Goal: Task Accomplishment & Management: Manage account settings

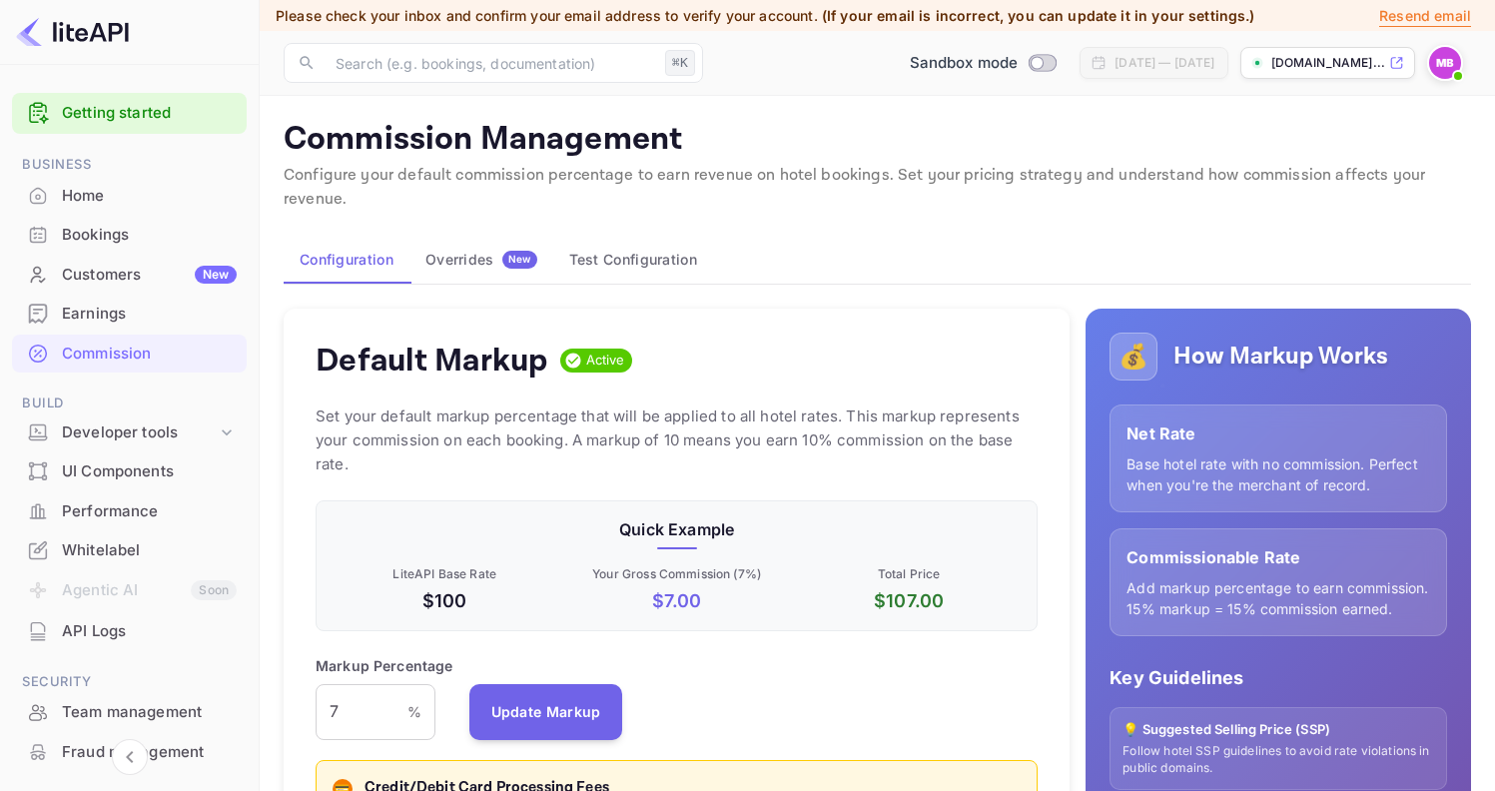
click at [80, 198] on div "Home" at bounding box center [149, 196] width 175 height 23
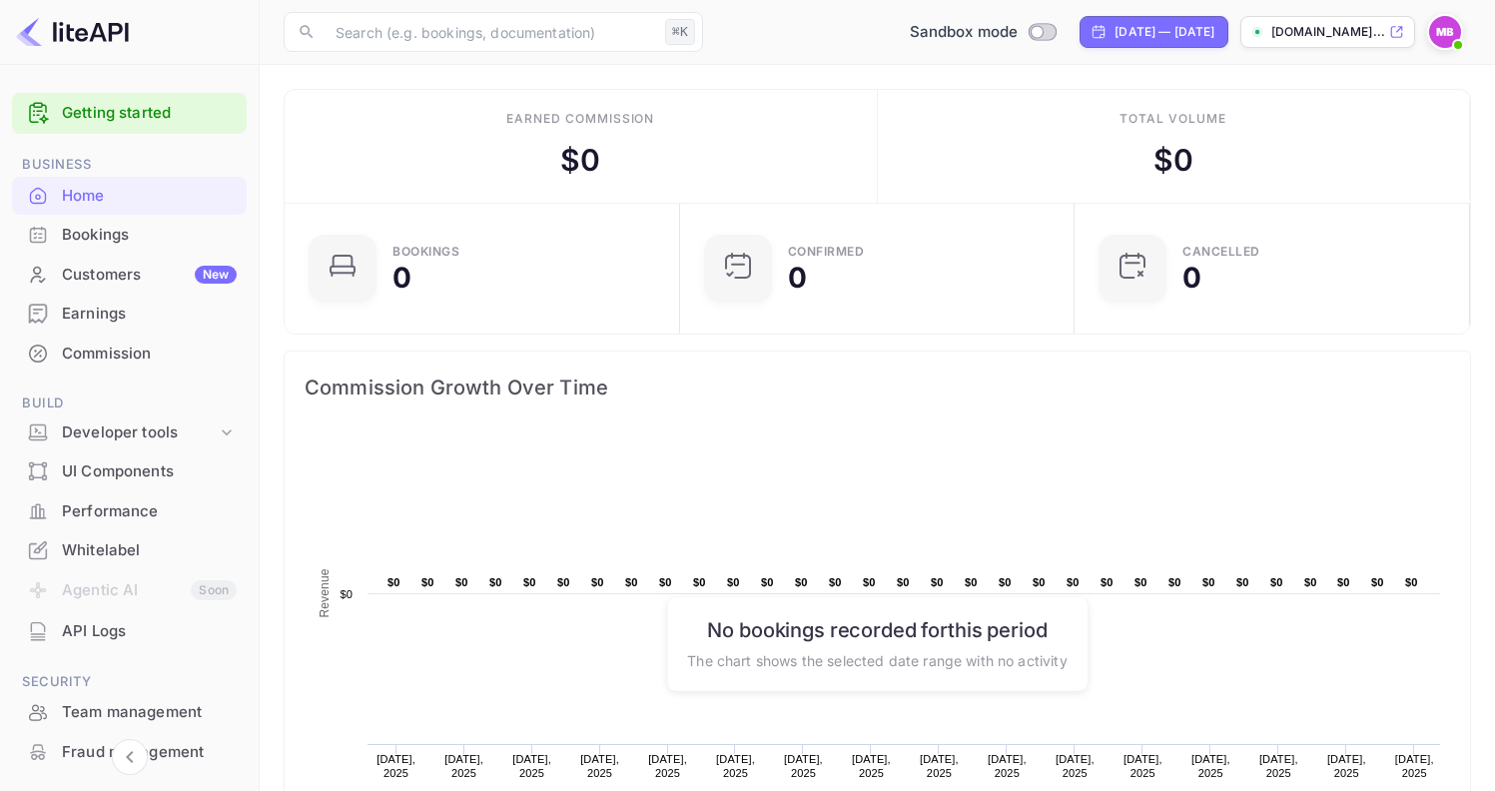
click at [120, 241] on div "Bookings" at bounding box center [149, 235] width 175 height 23
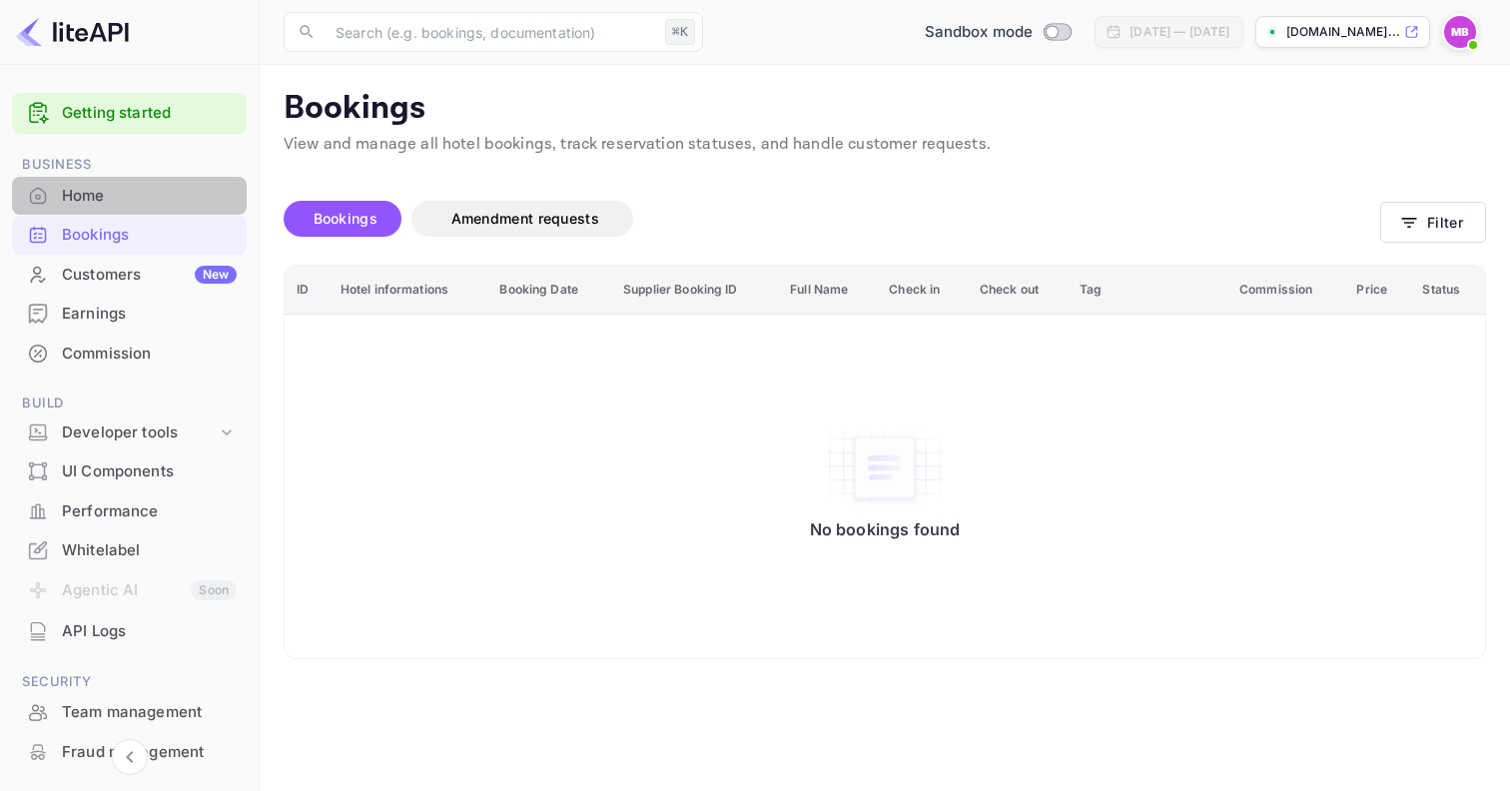
click at [102, 191] on div "Home" at bounding box center [149, 196] width 175 height 23
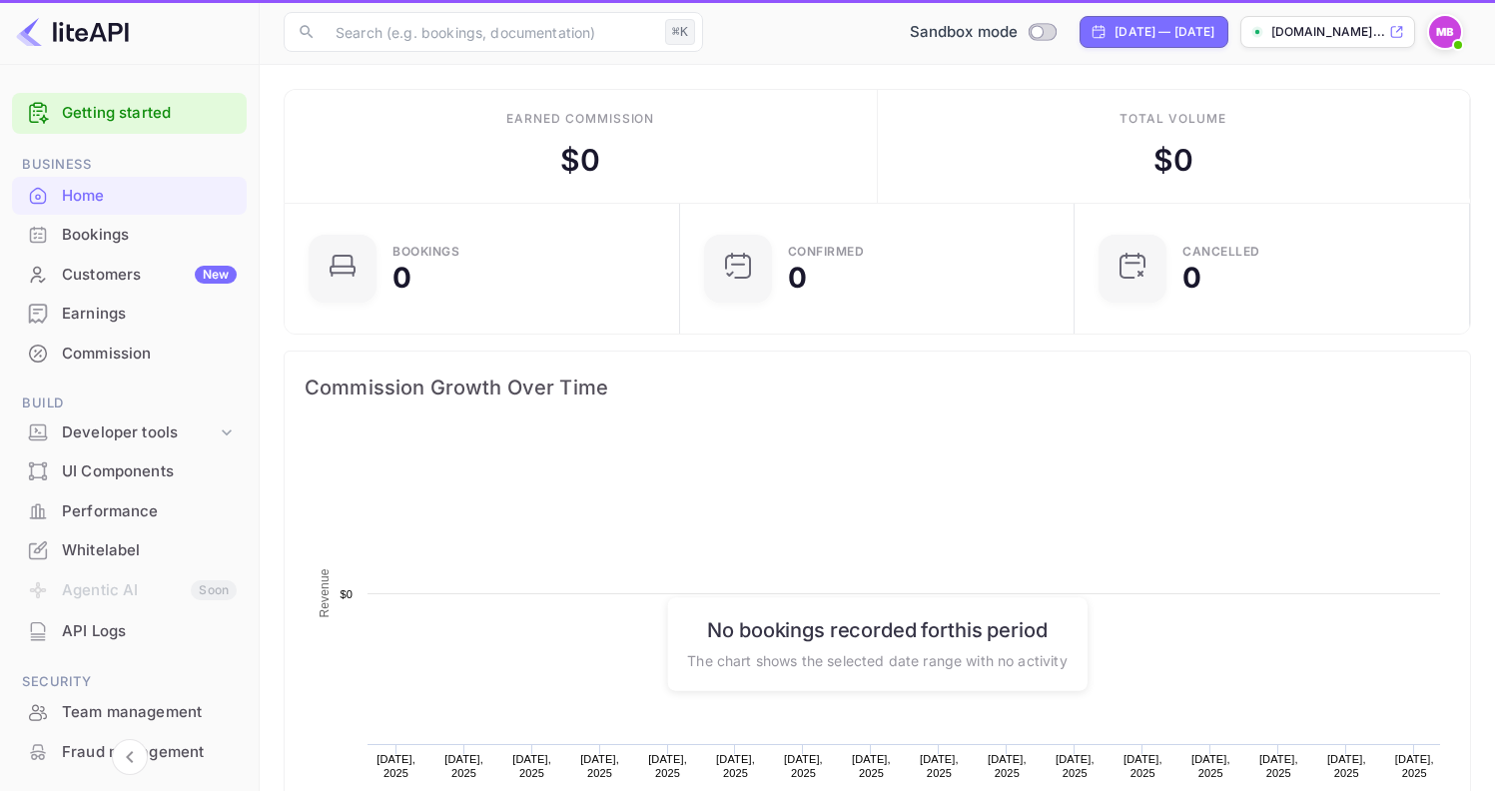
scroll to position [310, 367]
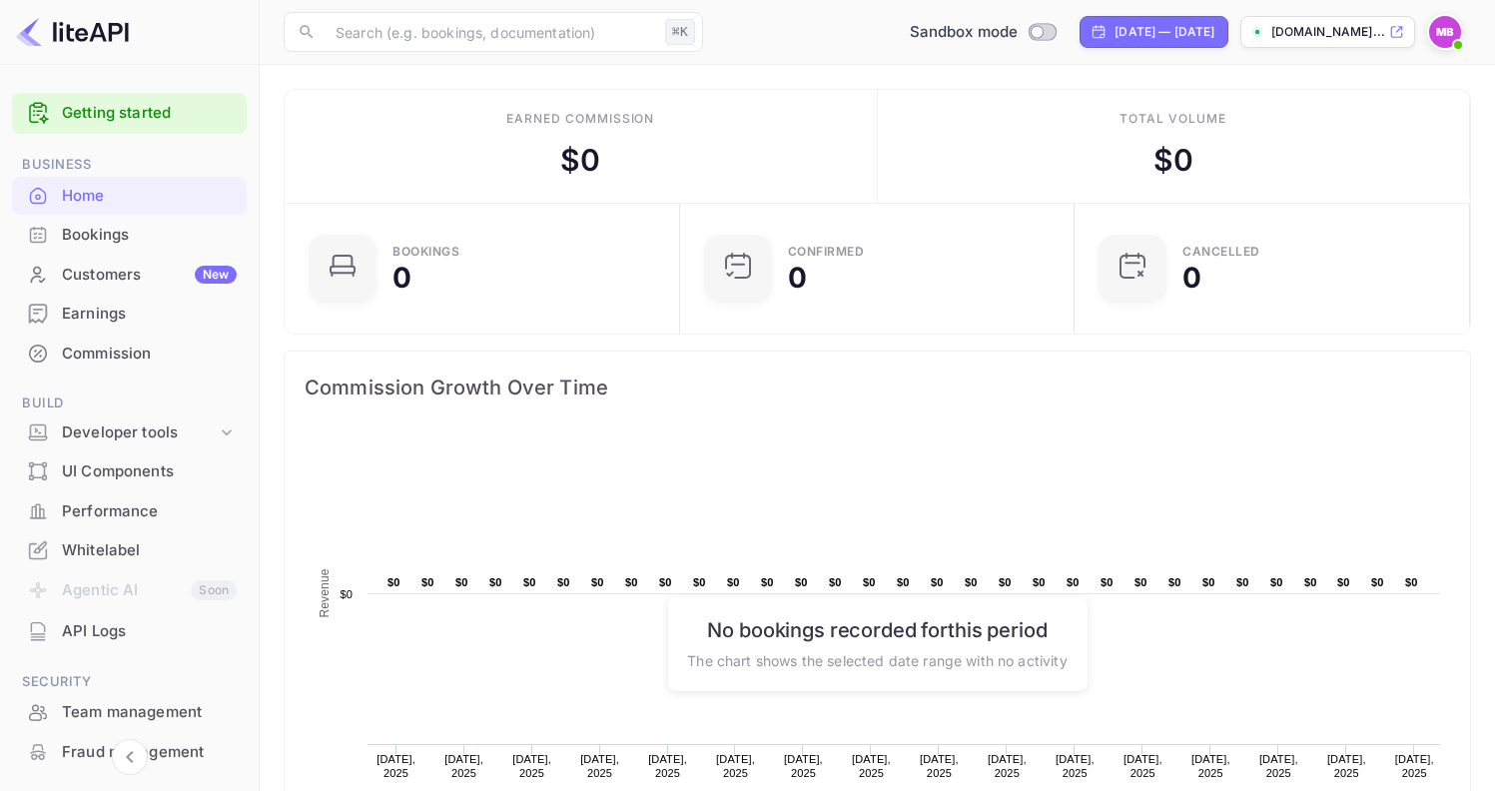
click at [116, 225] on div "Bookings" at bounding box center [149, 235] width 175 height 23
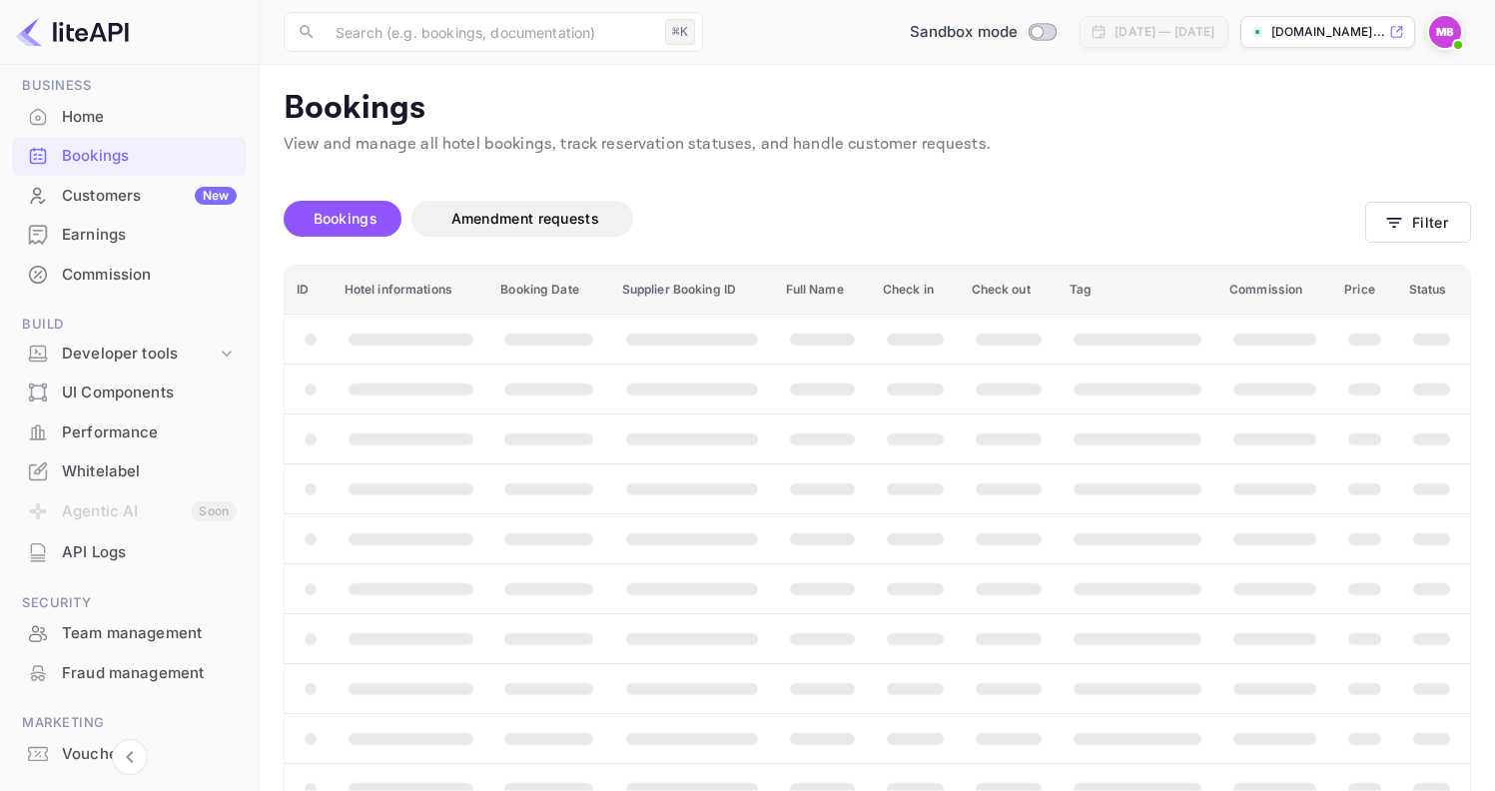
scroll to position [81, 0]
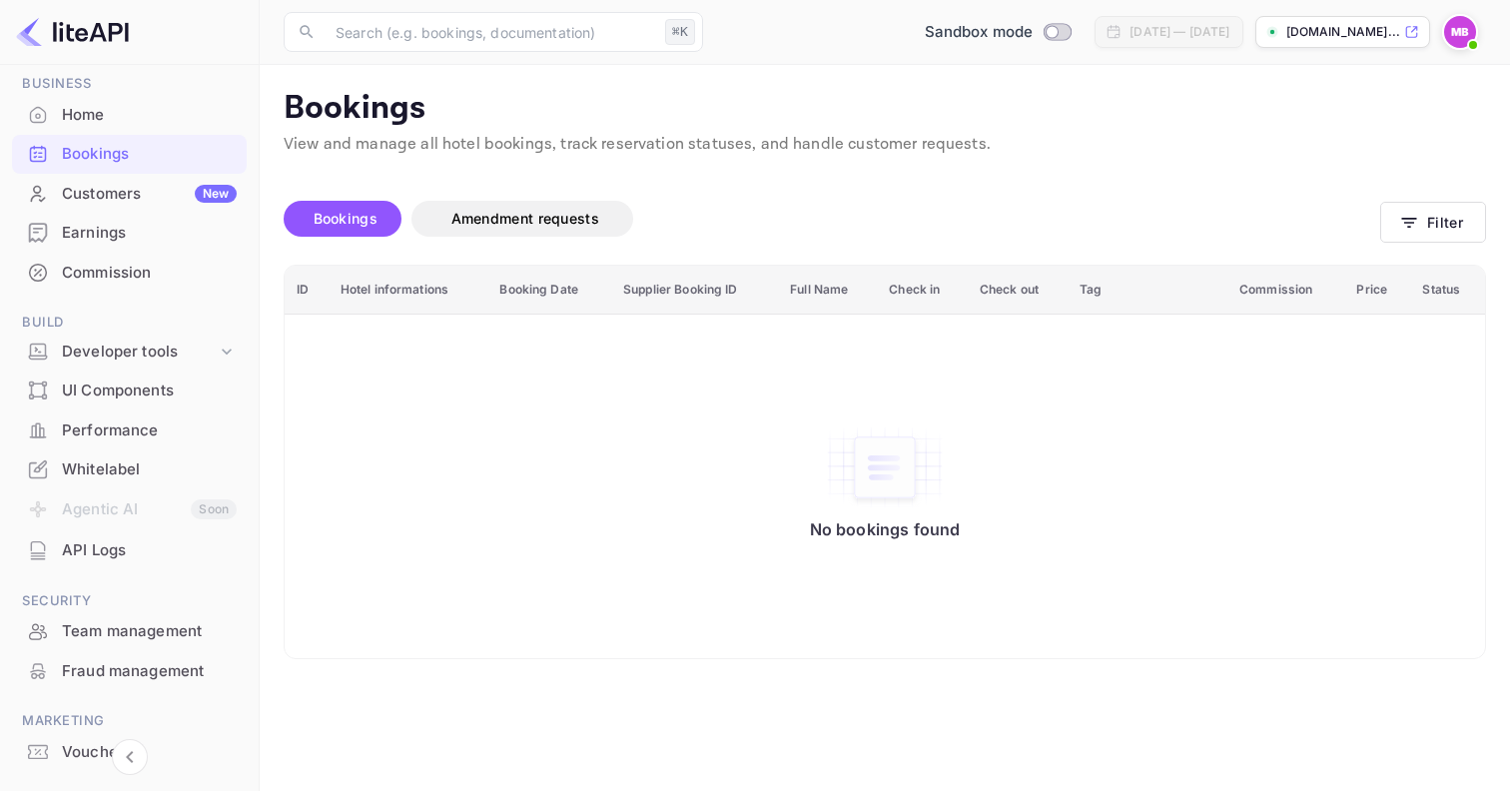
click at [131, 463] on div "Whitelabel" at bounding box center [149, 469] width 175 height 23
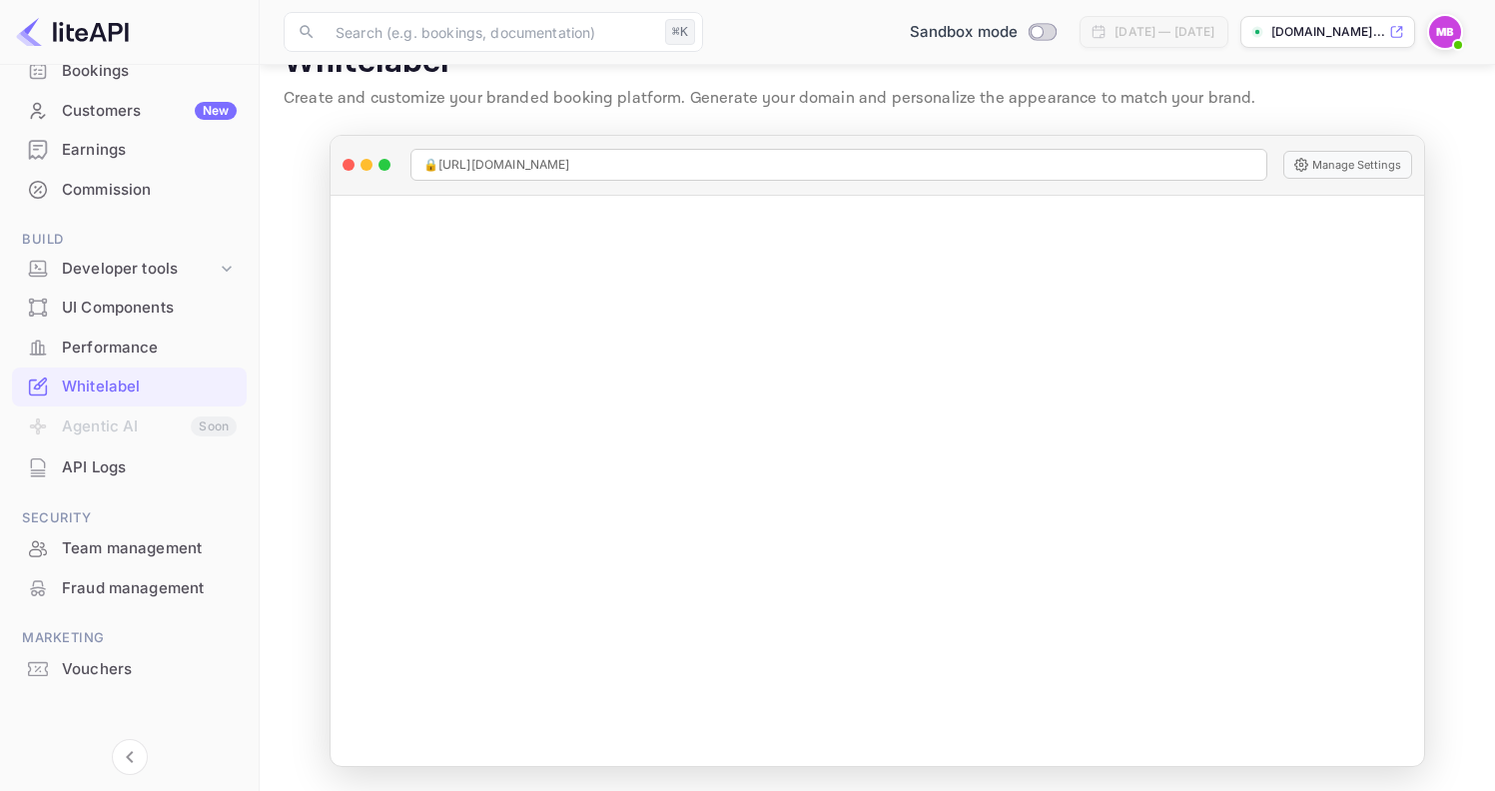
scroll to position [163, 0]
click at [119, 457] on div "API Logs" at bounding box center [149, 468] width 175 height 23
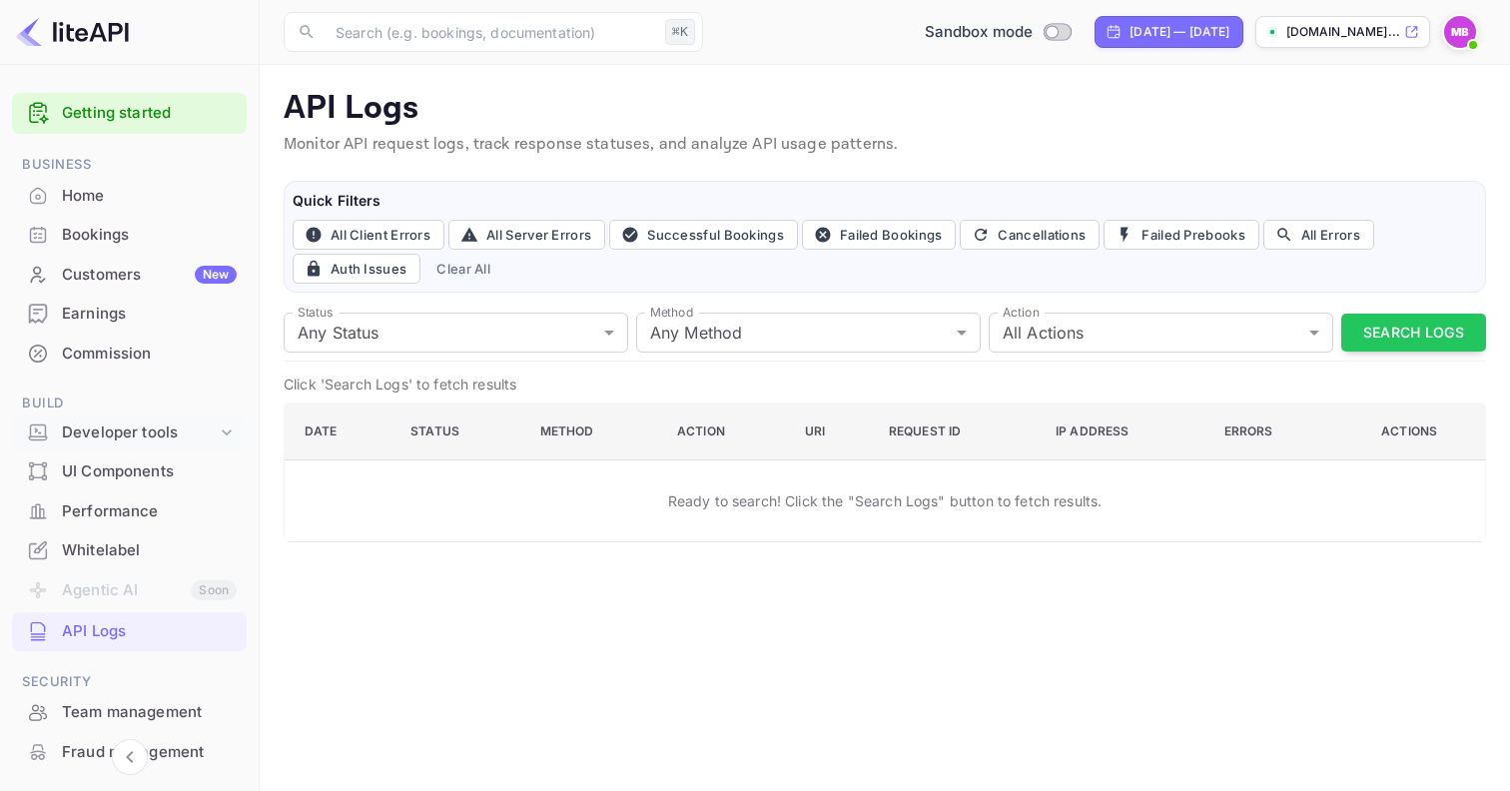
click at [160, 435] on div "Developer tools" at bounding box center [139, 432] width 155 height 23
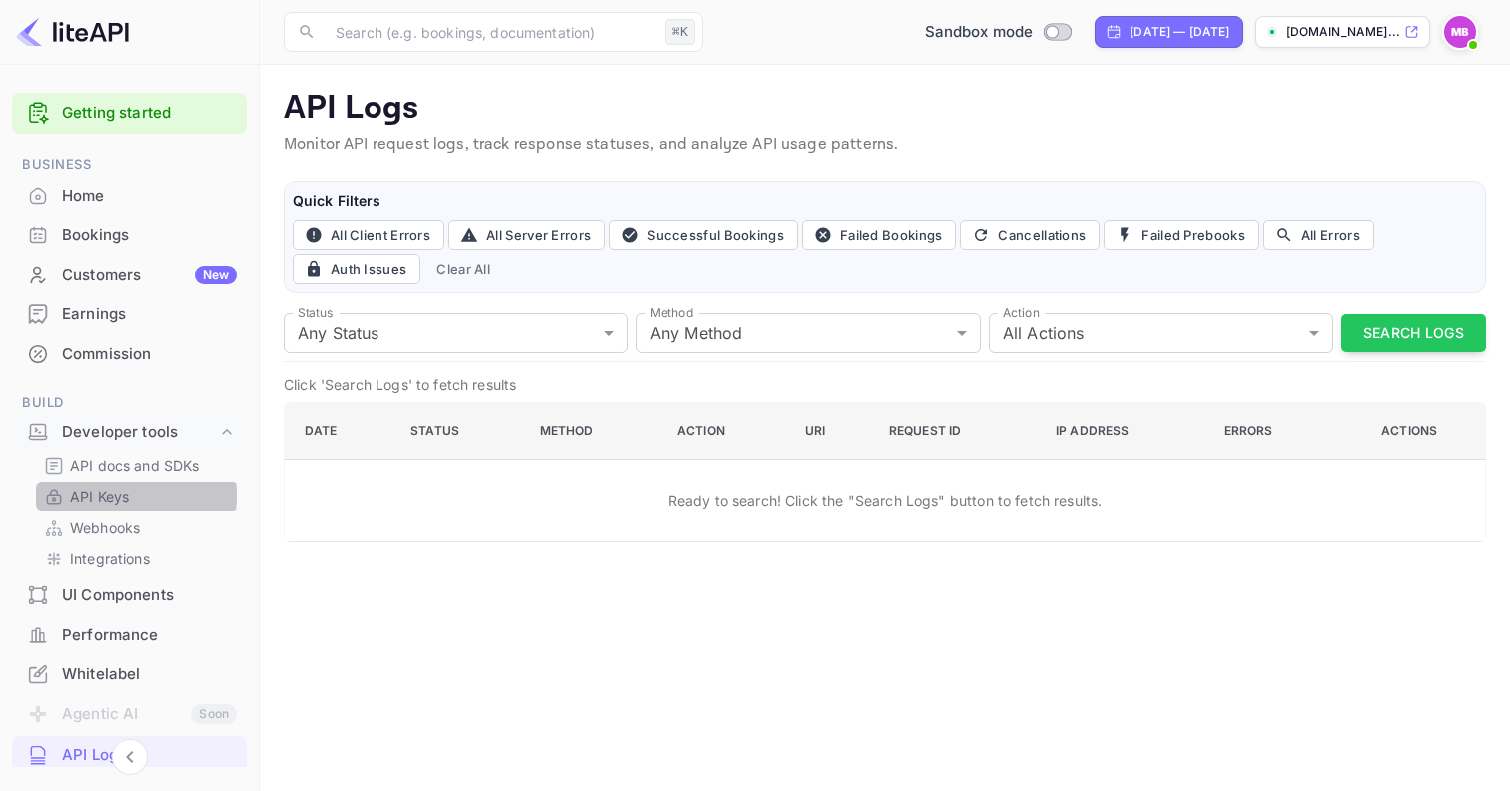
click at [108, 492] on p "API Keys" at bounding box center [99, 496] width 59 height 21
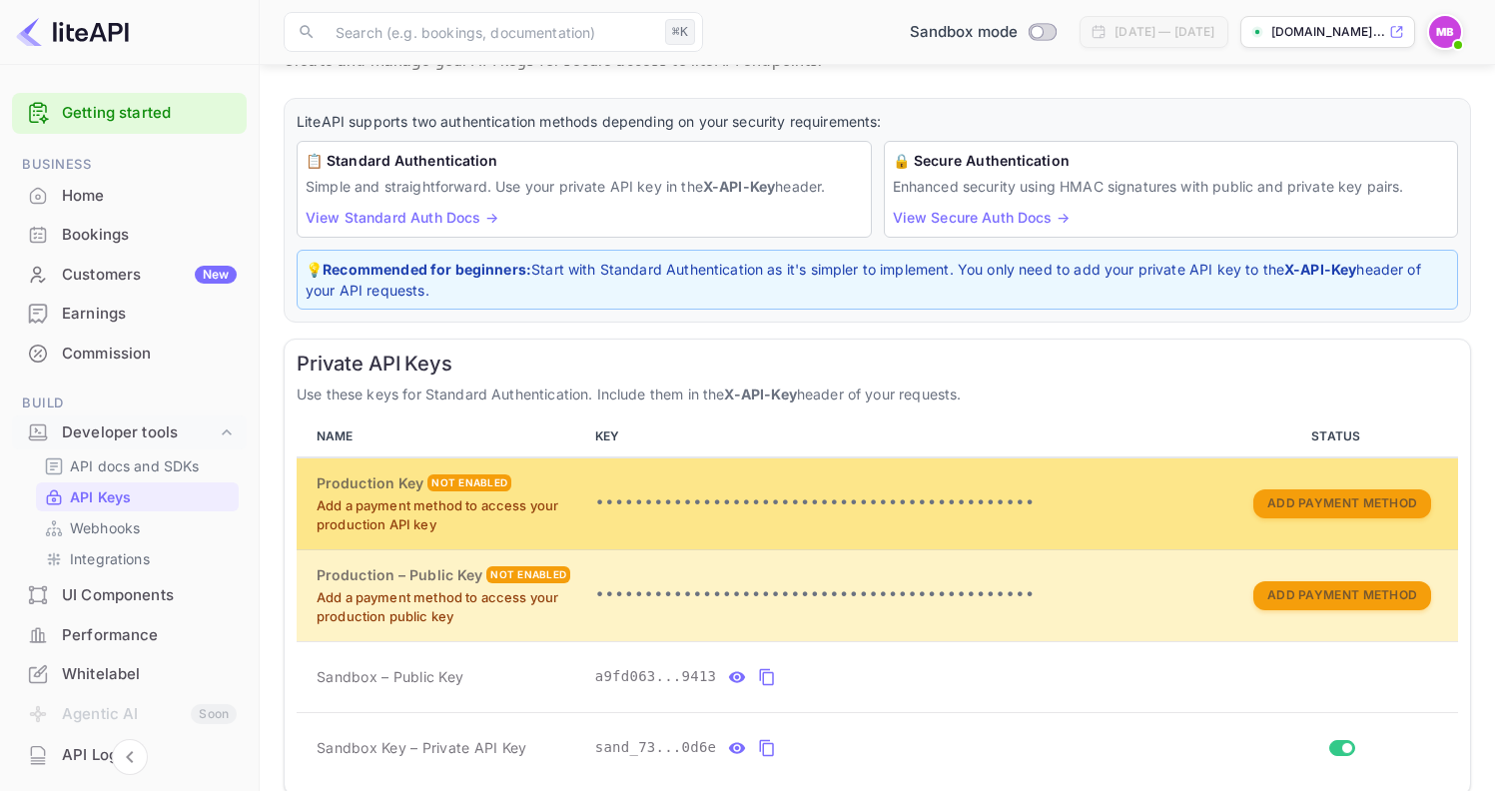
scroll to position [96, 0]
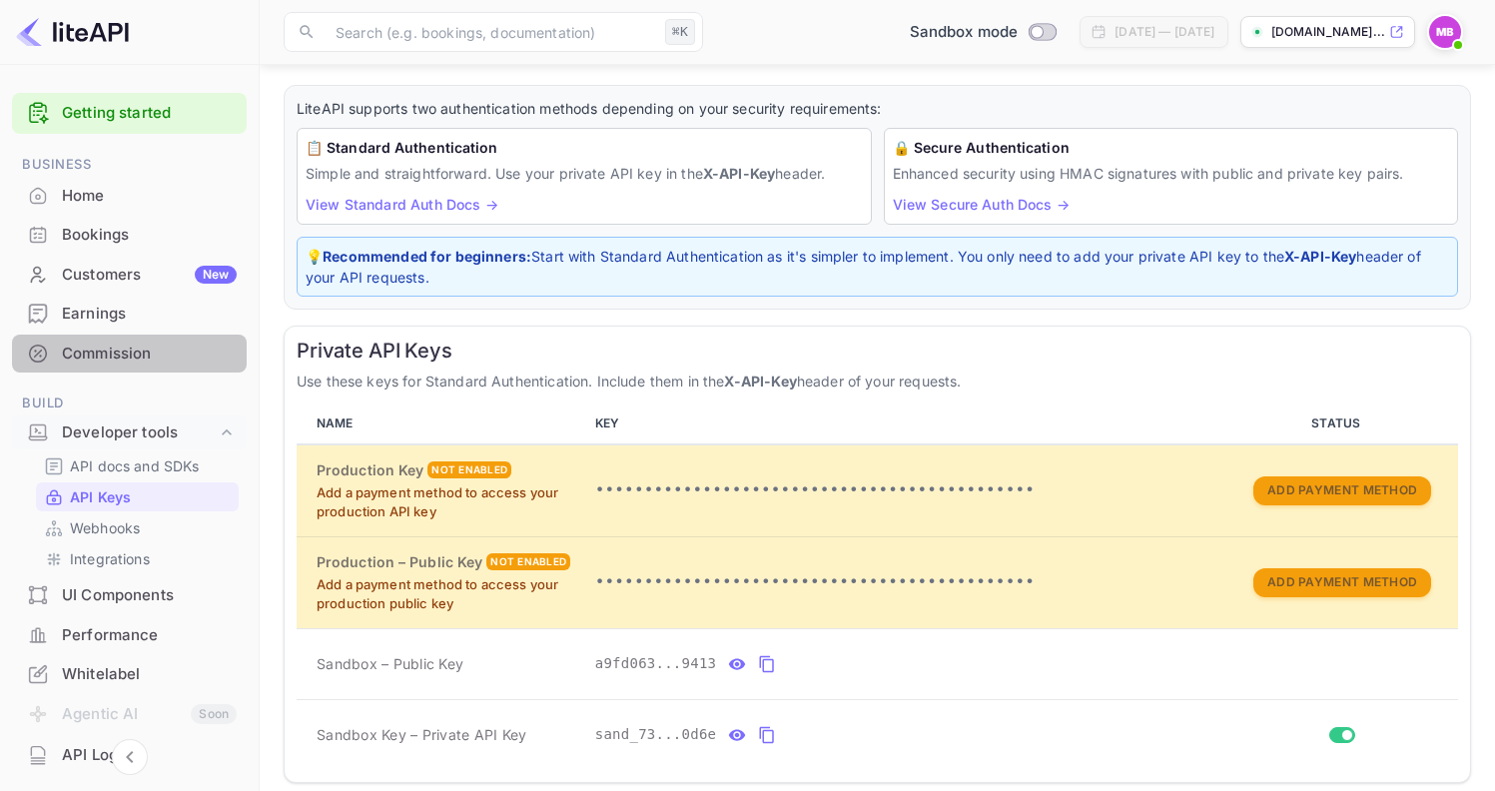
click at [120, 352] on div "Commission" at bounding box center [149, 354] width 175 height 23
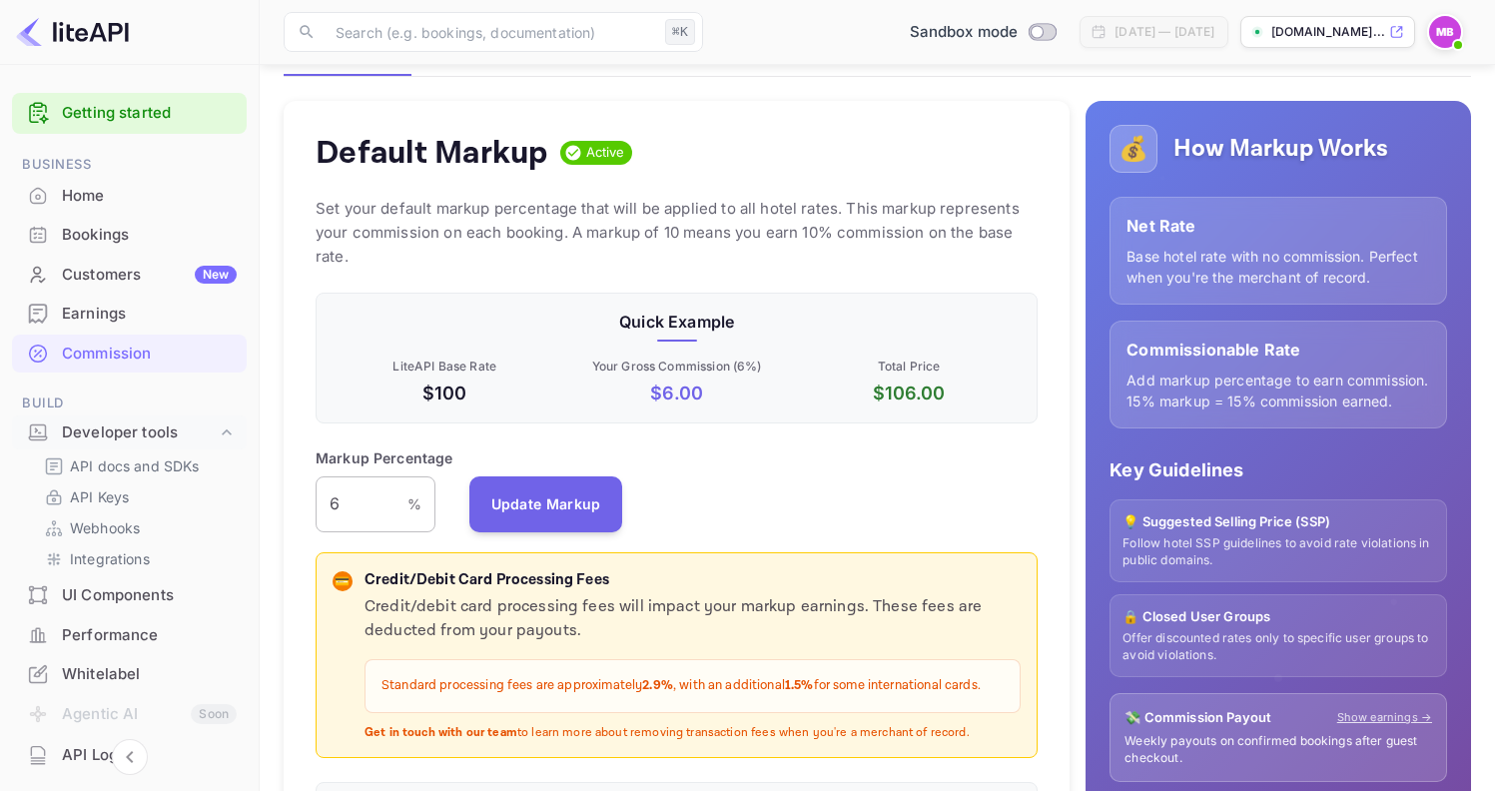
scroll to position [16, 16]
drag, startPoint x: 340, startPoint y: 482, endPoint x: 321, endPoint y: 479, distance: 19.2
click at [325, 482] on input "6" at bounding box center [362, 504] width 92 height 56
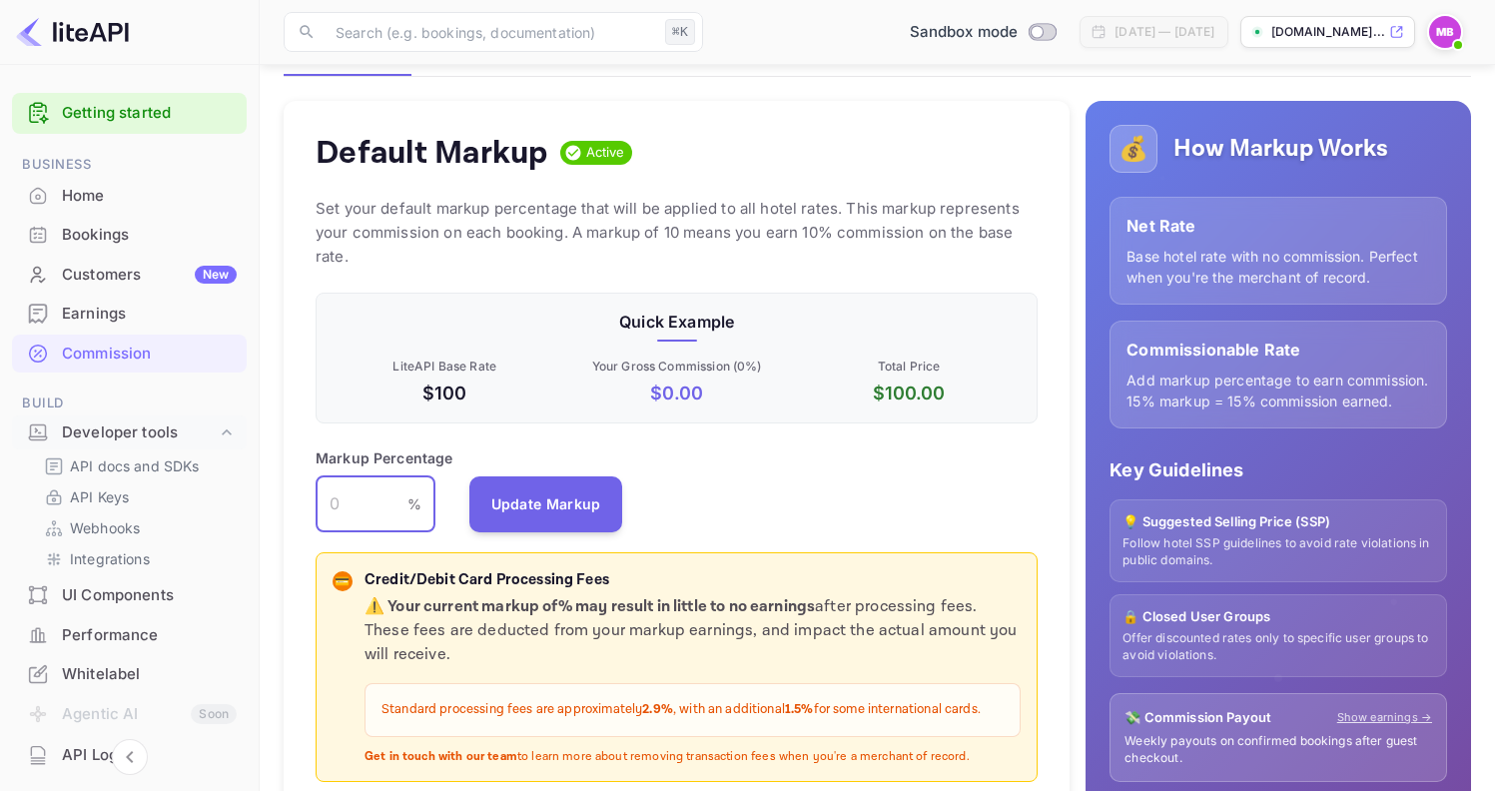
click at [349, 476] on input "number" at bounding box center [362, 504] width 92 height 56
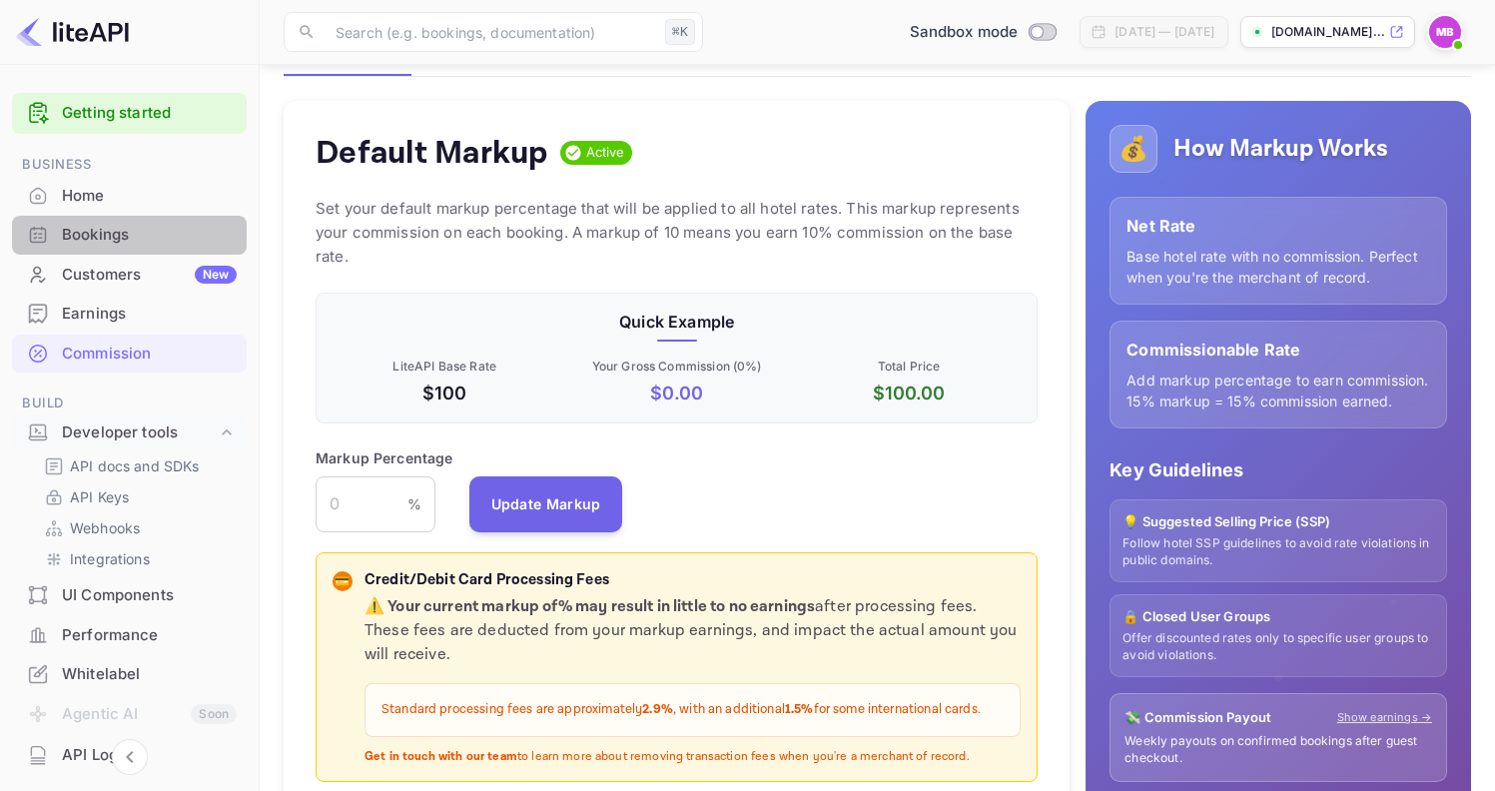
click at [94, 235] on div "Bookings" at bounding box center [149, 235] width 175 height 23
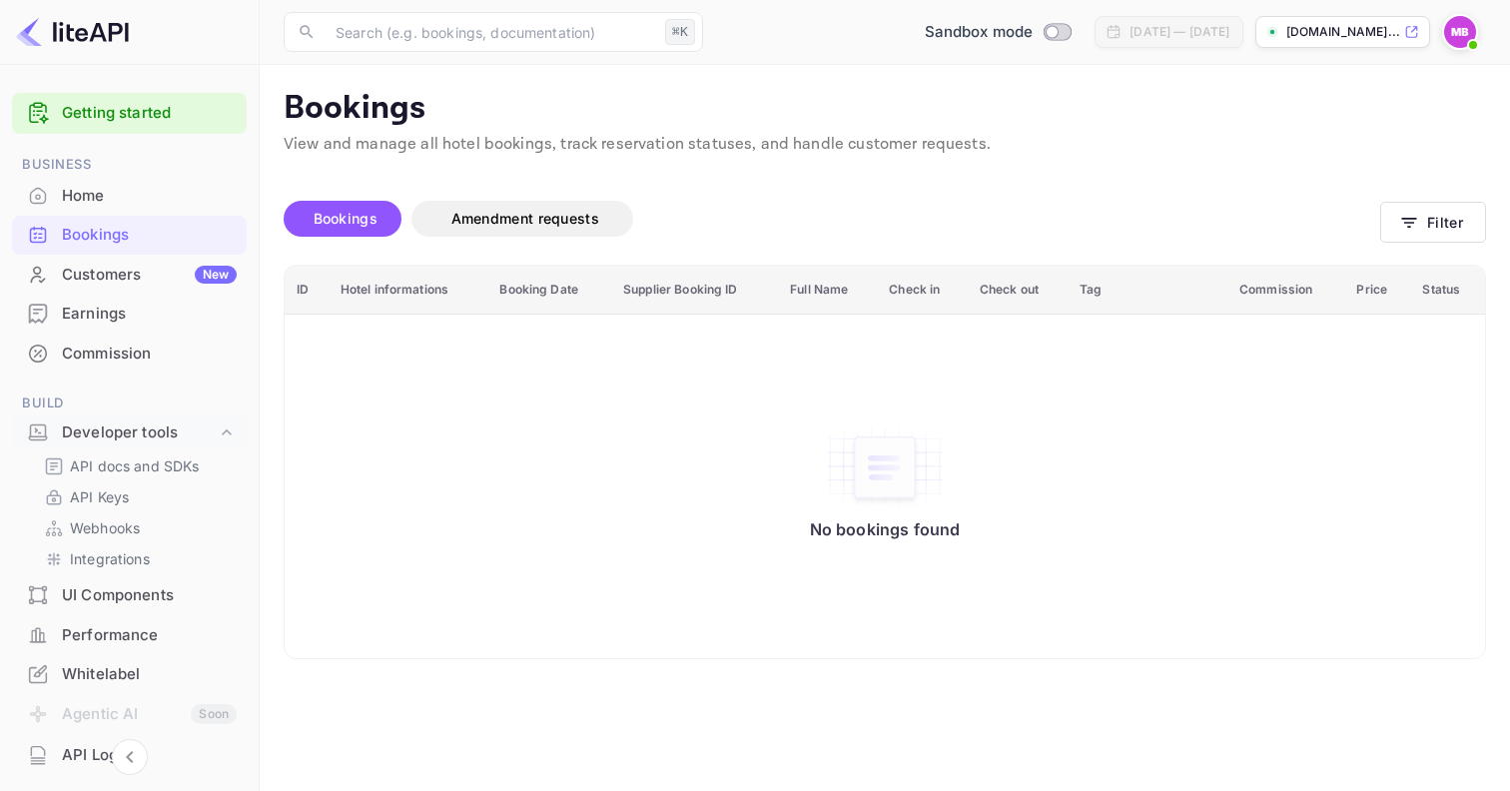
click at [83, 196] on div "Home" at bounding box center [149, 196] width 175 height 23
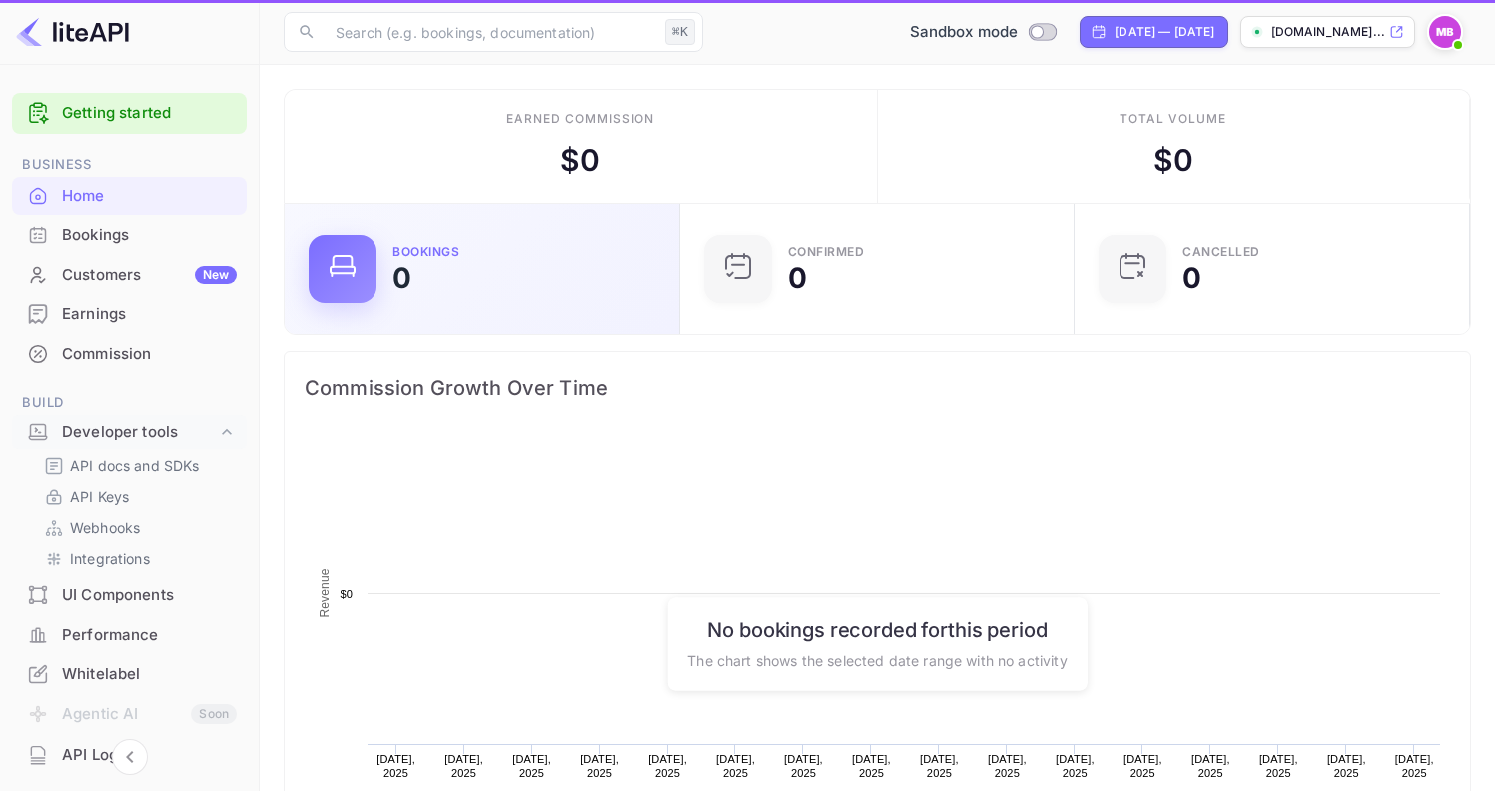
scroll to position [16, 16]
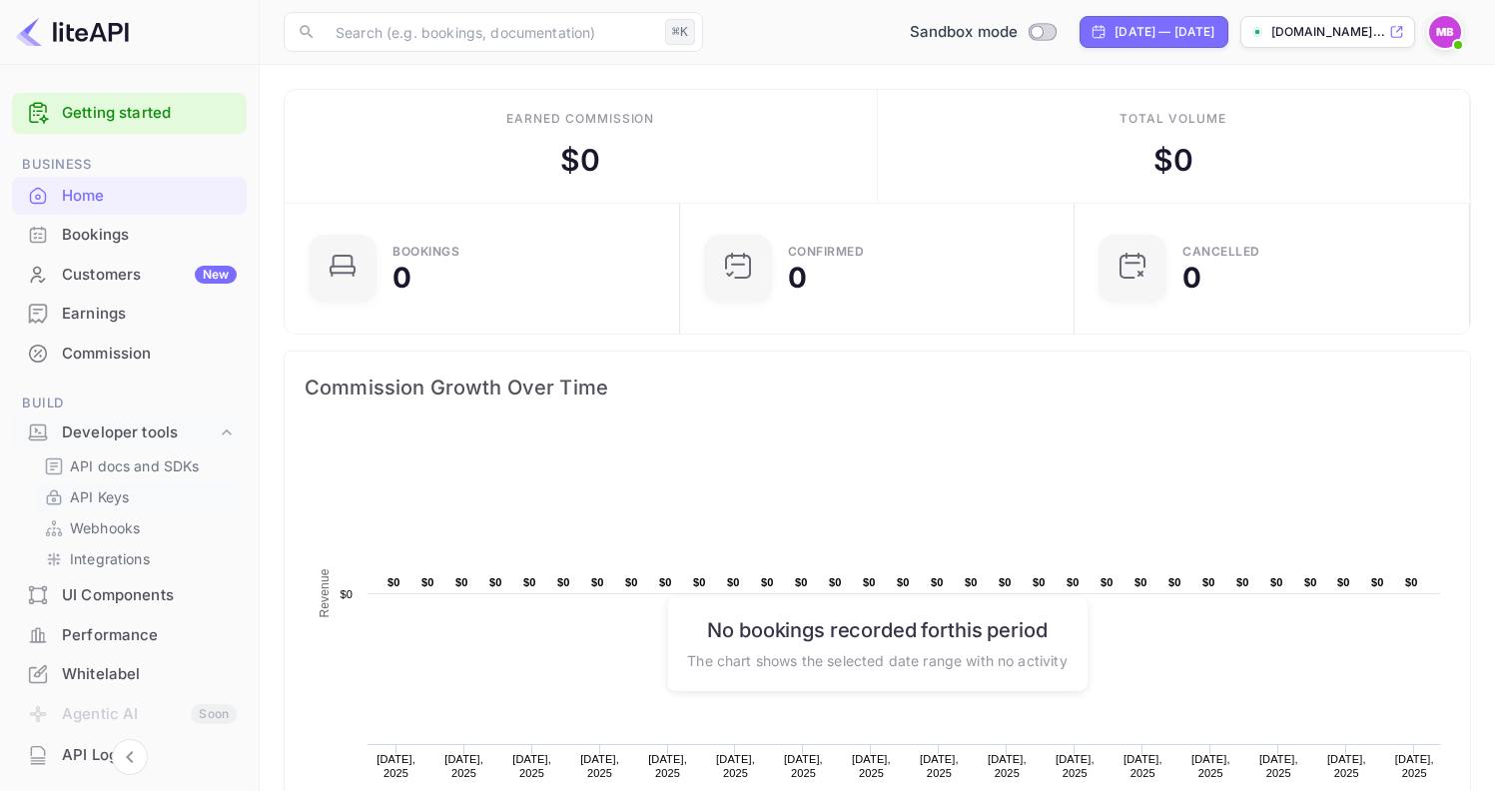
click at [109, 497] on p "API Keys" at bounding box center [99, 496] width 59 height 21
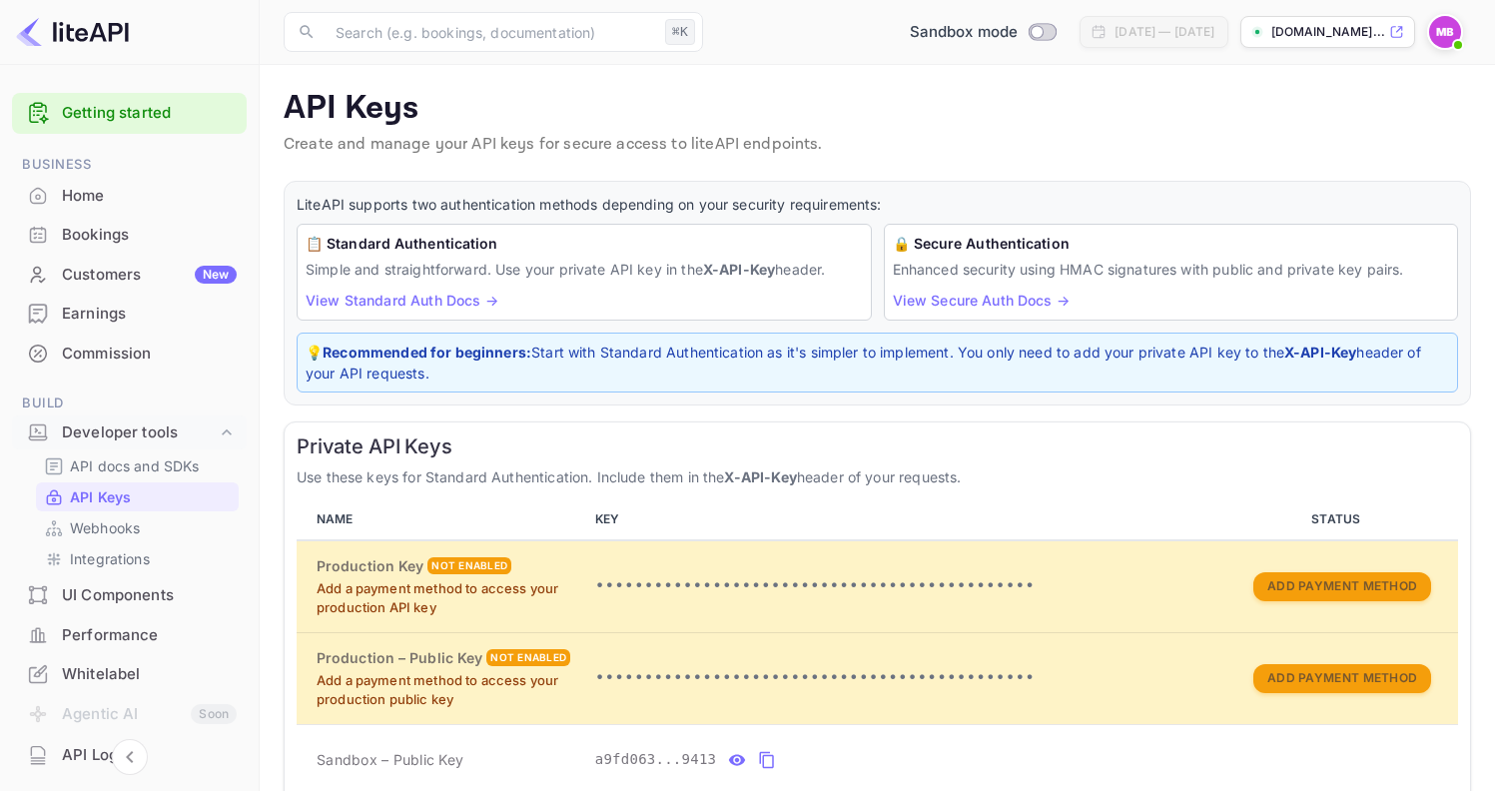
click at [101, 226] on div "Bookings" at bounding box center [149, 235] width 175 height 23
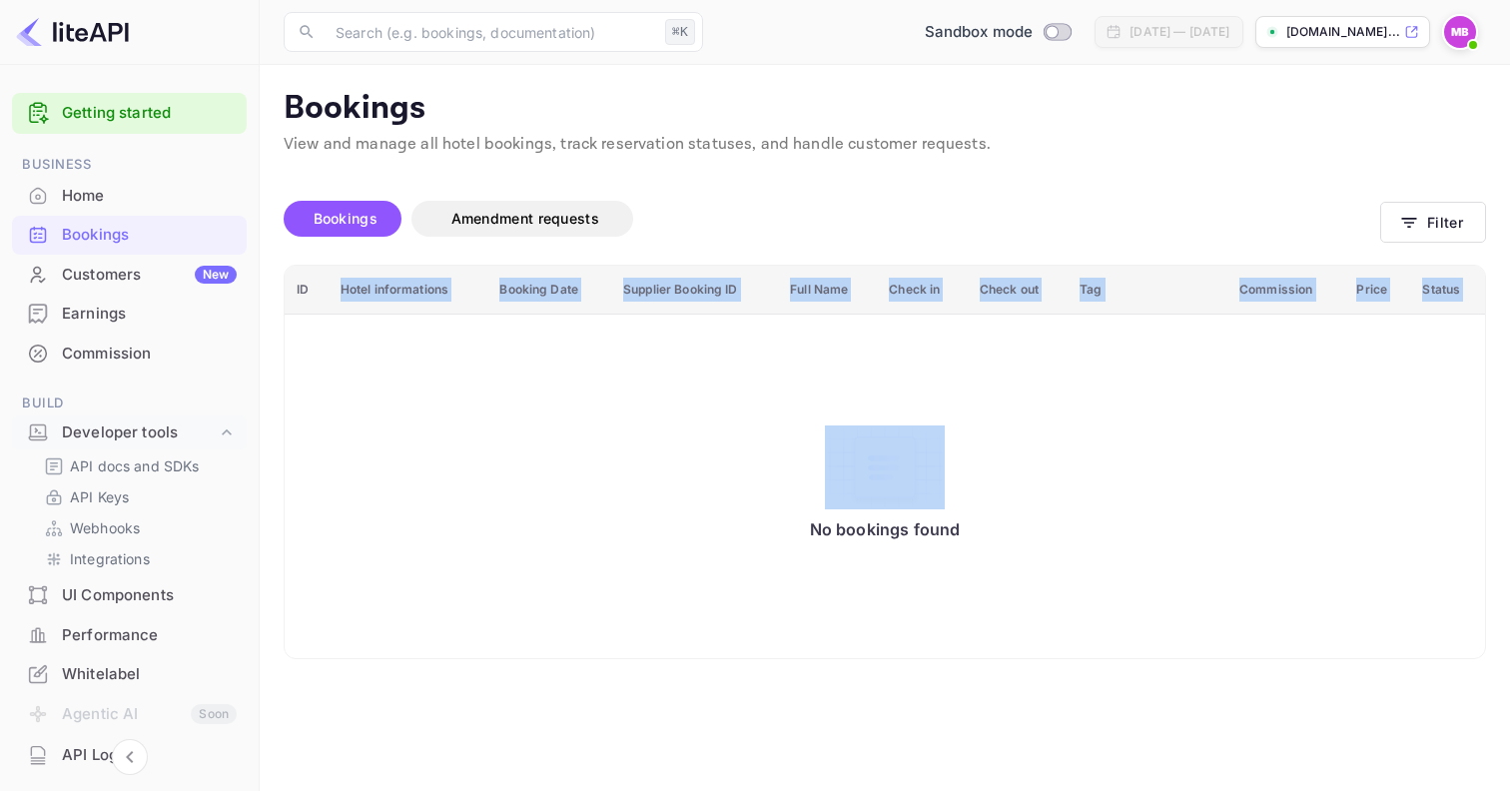
drag, startPoint x: 328, startPoint y: 284, endPoint x: 666, endPoint y: 390, distance: 355.0
click at [666, 390] on table "ID Hotel informations Booking Date Supplier Booking ID Full Name Check in Check…" at bounding box center [885, 462] width 1200 height 393
click at [893, 459] on img "booking table" at bounding box center [885, 467] width 120 height 84
click at [920, 498] on img "booking table" at bounding box center [885, 467] width 120 height 84
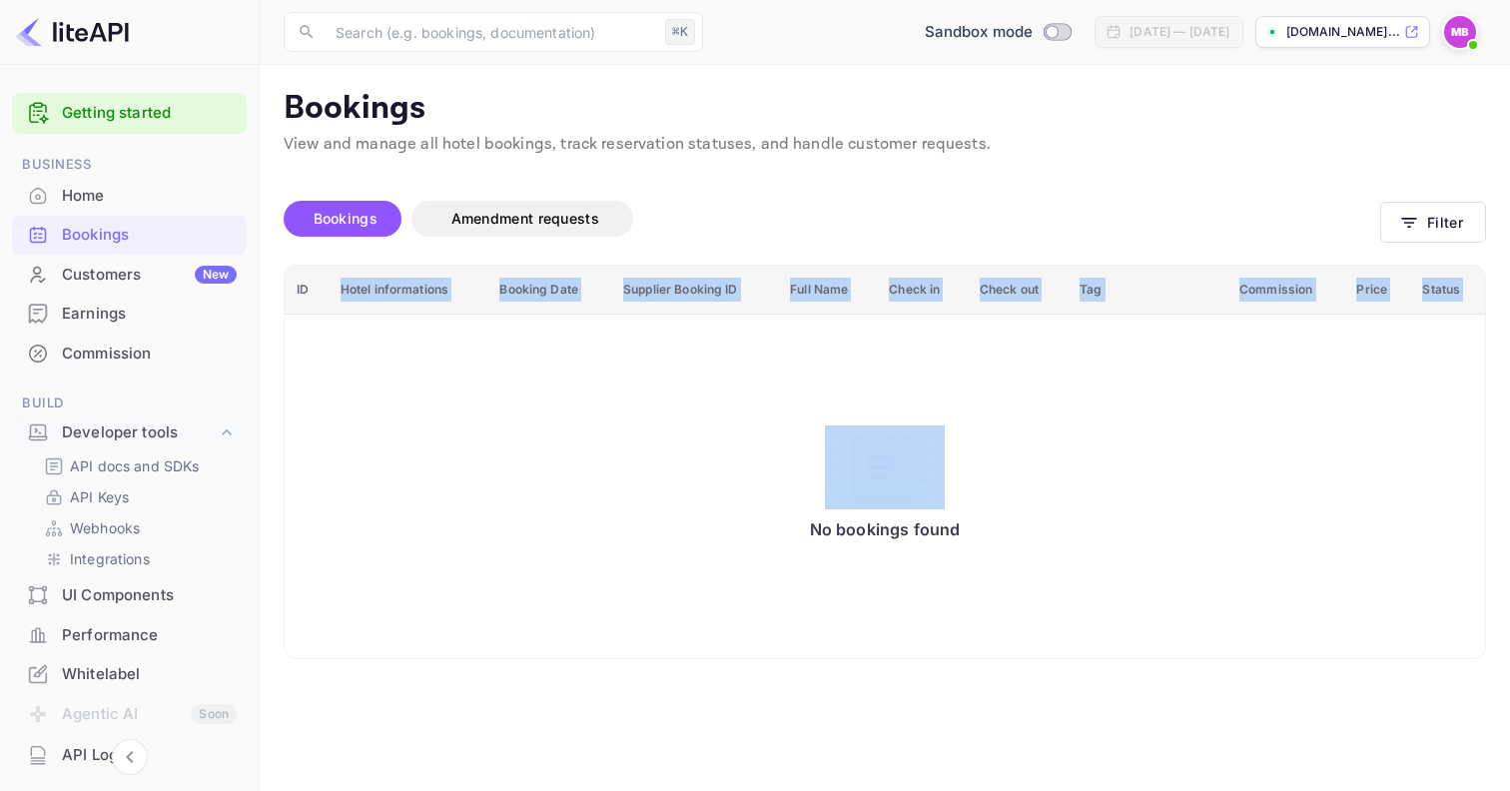
click at [806, 457] on div "No bookings found" at bounding box center [885, 487] width 1160 height 317
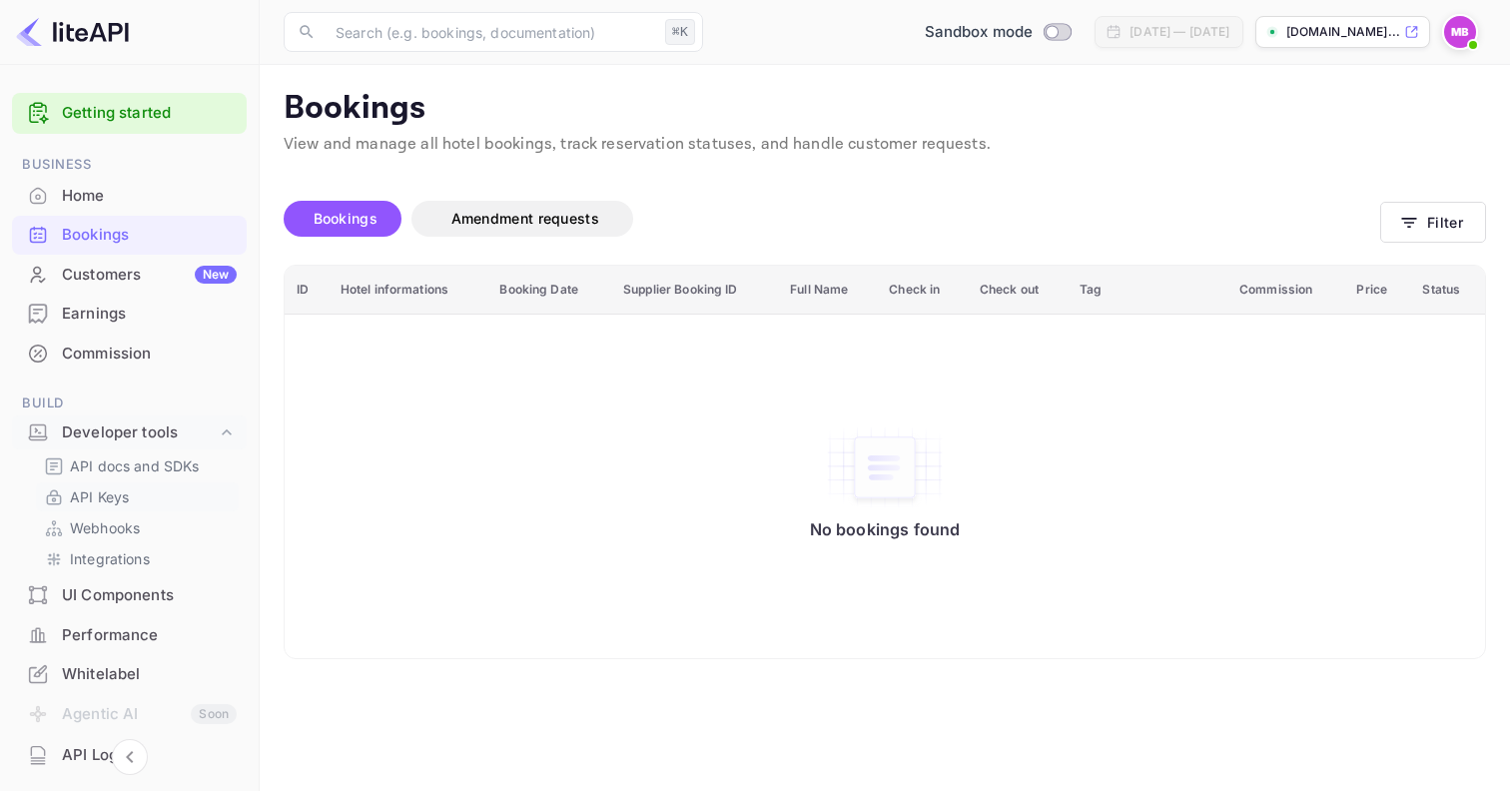
click at [98, 499] on p "API Keys" at bounding box center [99, 496] width 59 height 21
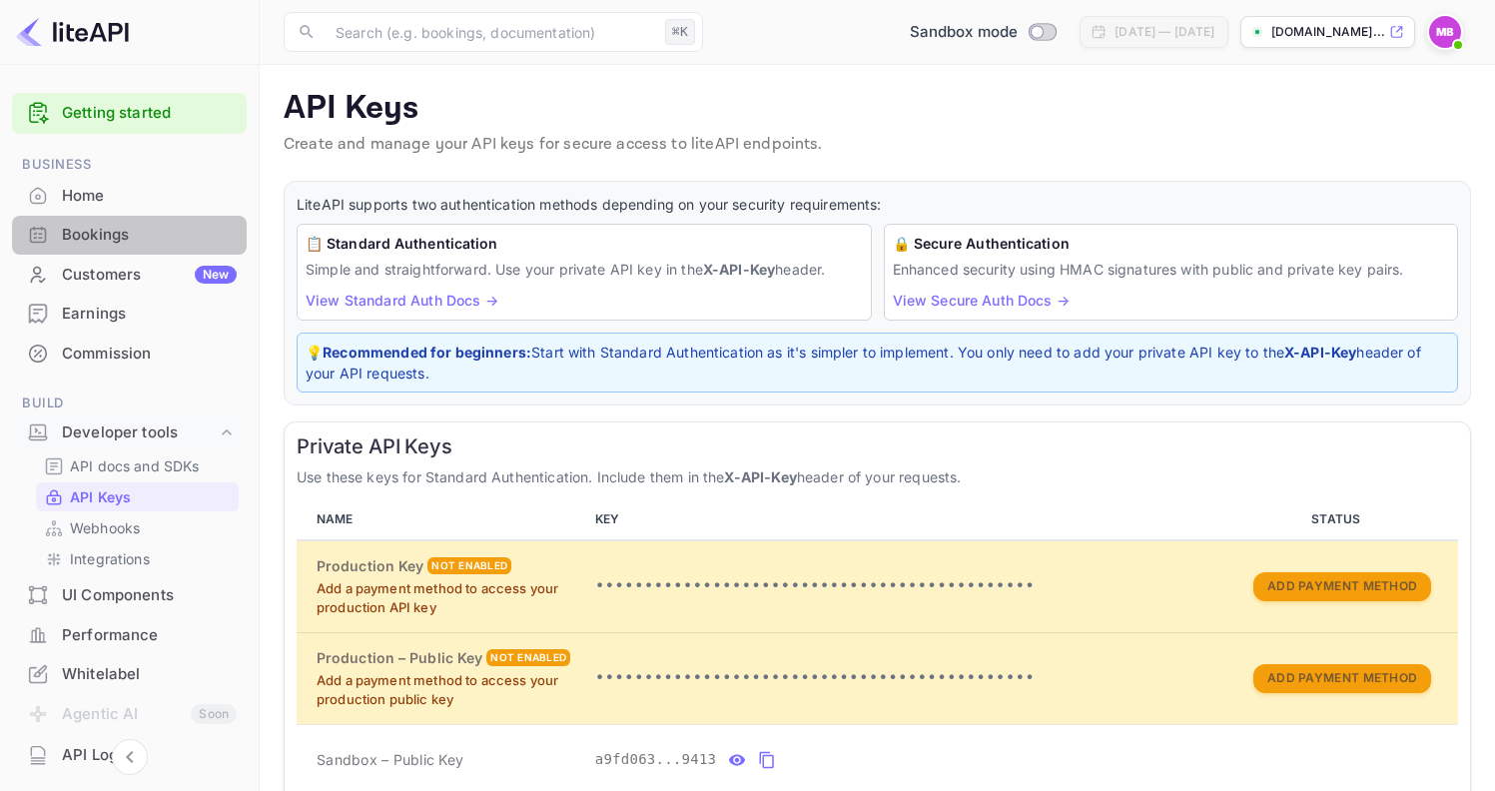
click at [114, 235] on div "Bookings" at bounding box center [149, 235] width 175 height 23
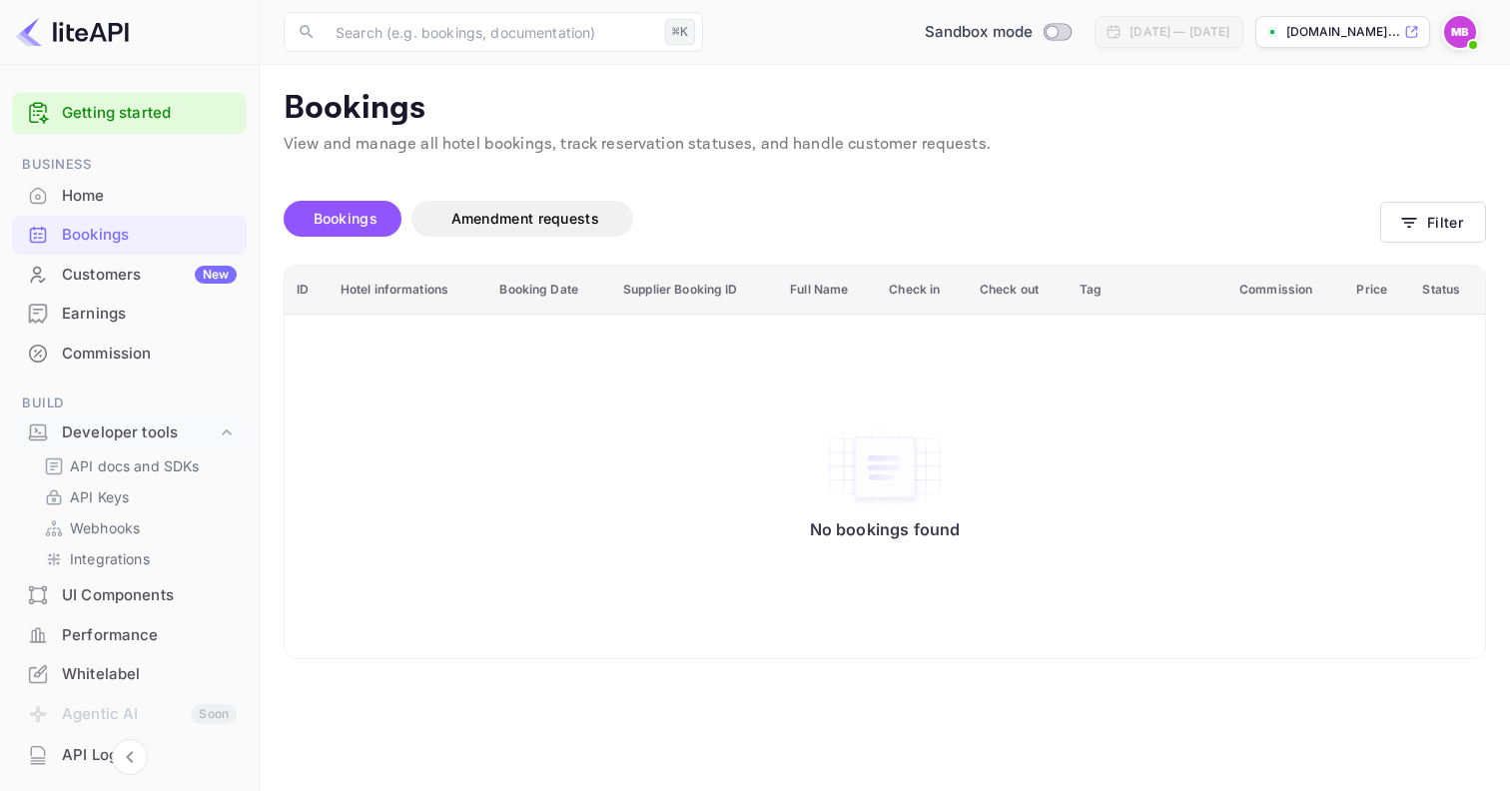
drag, startPoint x: 325, startPoint y: 339, endPoint x: 563, endPoint y: 348, distance: 238.8
click at [563, 348] on div "No bookings found" at bounding box center [885, 487] width 1160 height 317
drag, startPoint x: 308, startPoint y: 336, endPoint x: 918, endPoint y: 400, distance: 613.6
click at [918, 400] on div "No bookings found" at bounding box center [885, 487] width 1160 height 317
drag, startPoint x: 299, startPoint y: 333, endPoint x: 705, endPoint y: 333, distance: 406.4
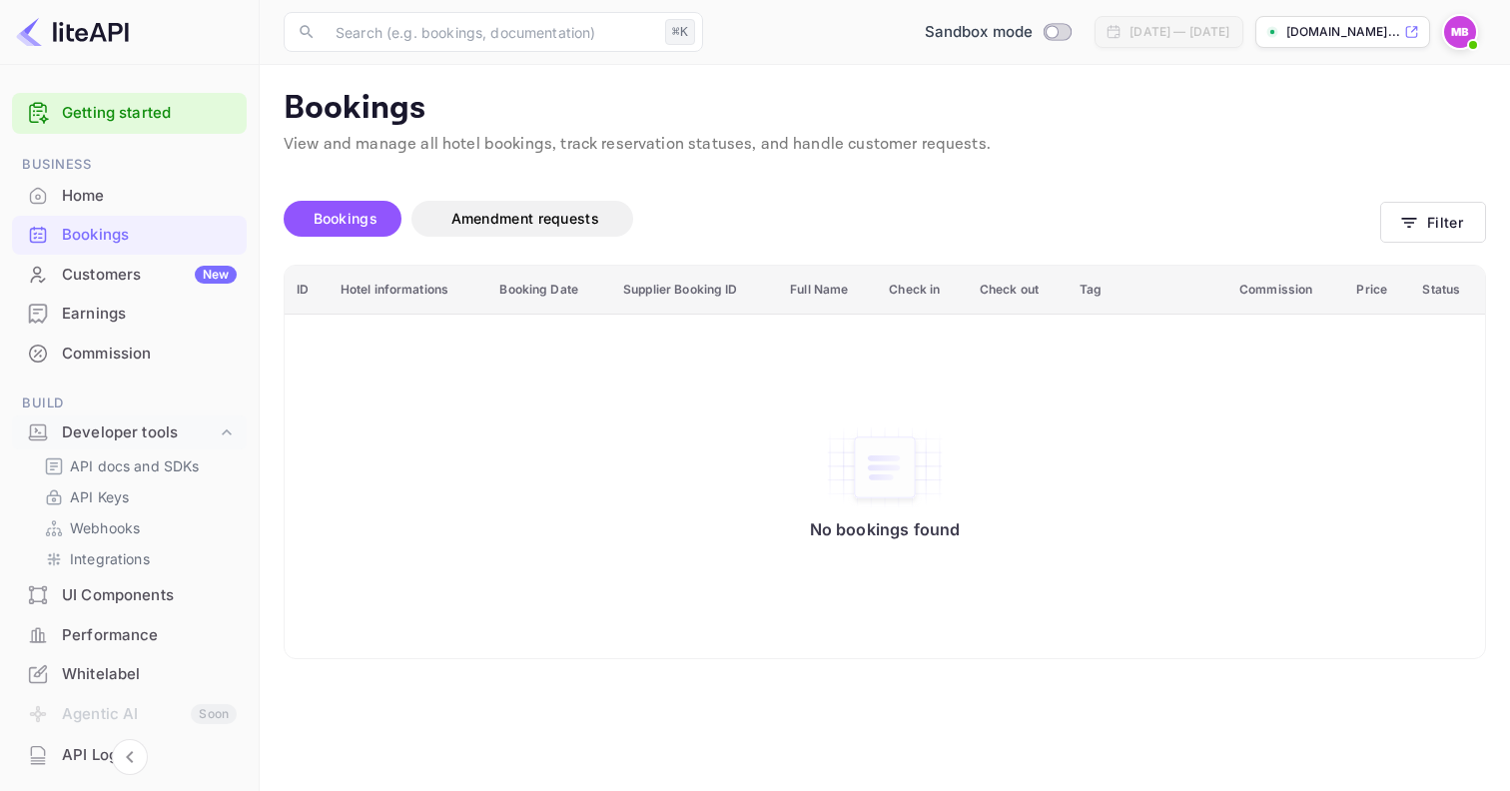
click at [705, 333] on td "No bookings found" at bounding box center [885, 486] width 1200 height 345
click at [121, 192] on div "Home" at bounding box center [149, 196] width 175 height 23
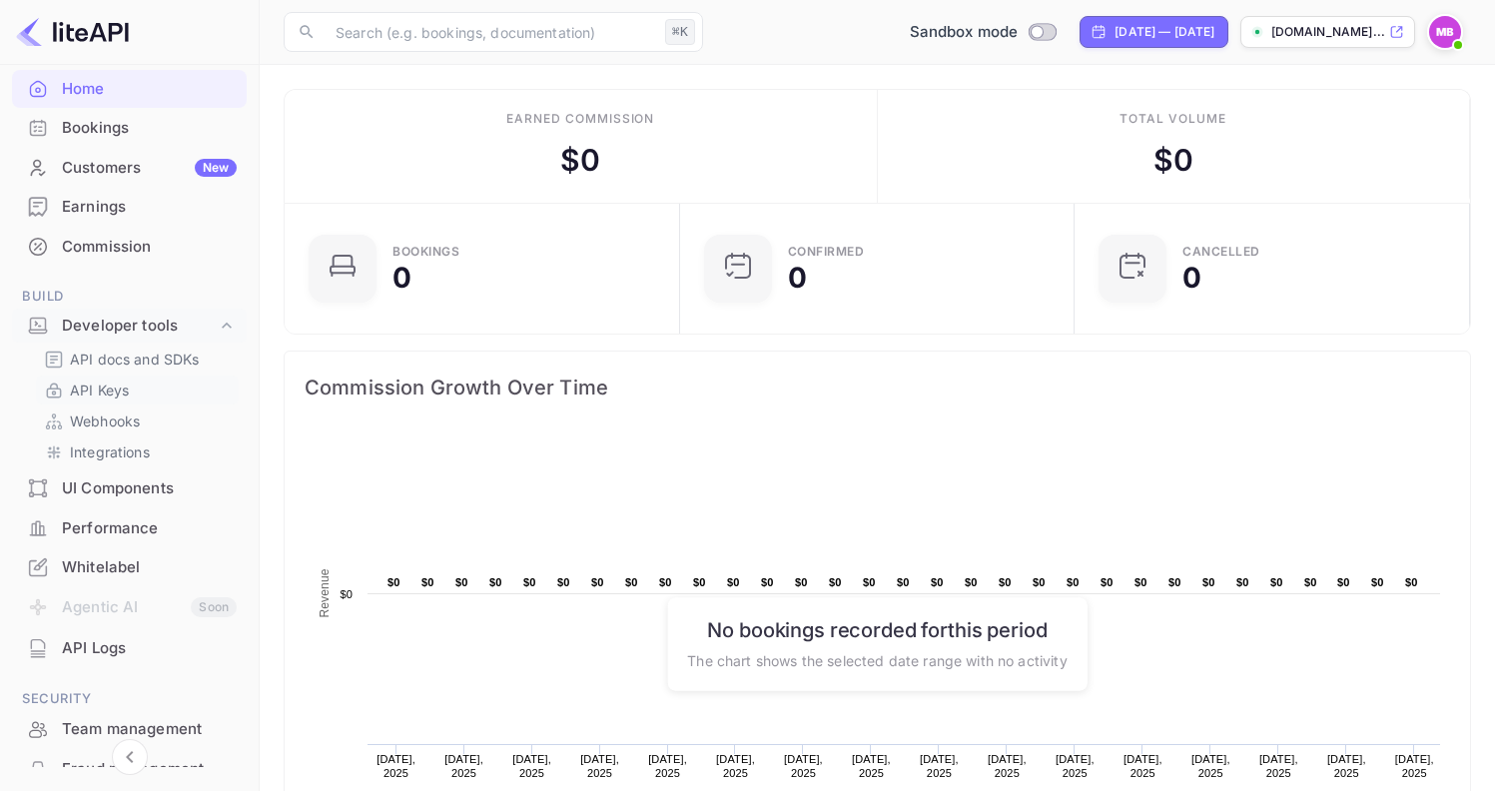
scroll to position [117, 0]
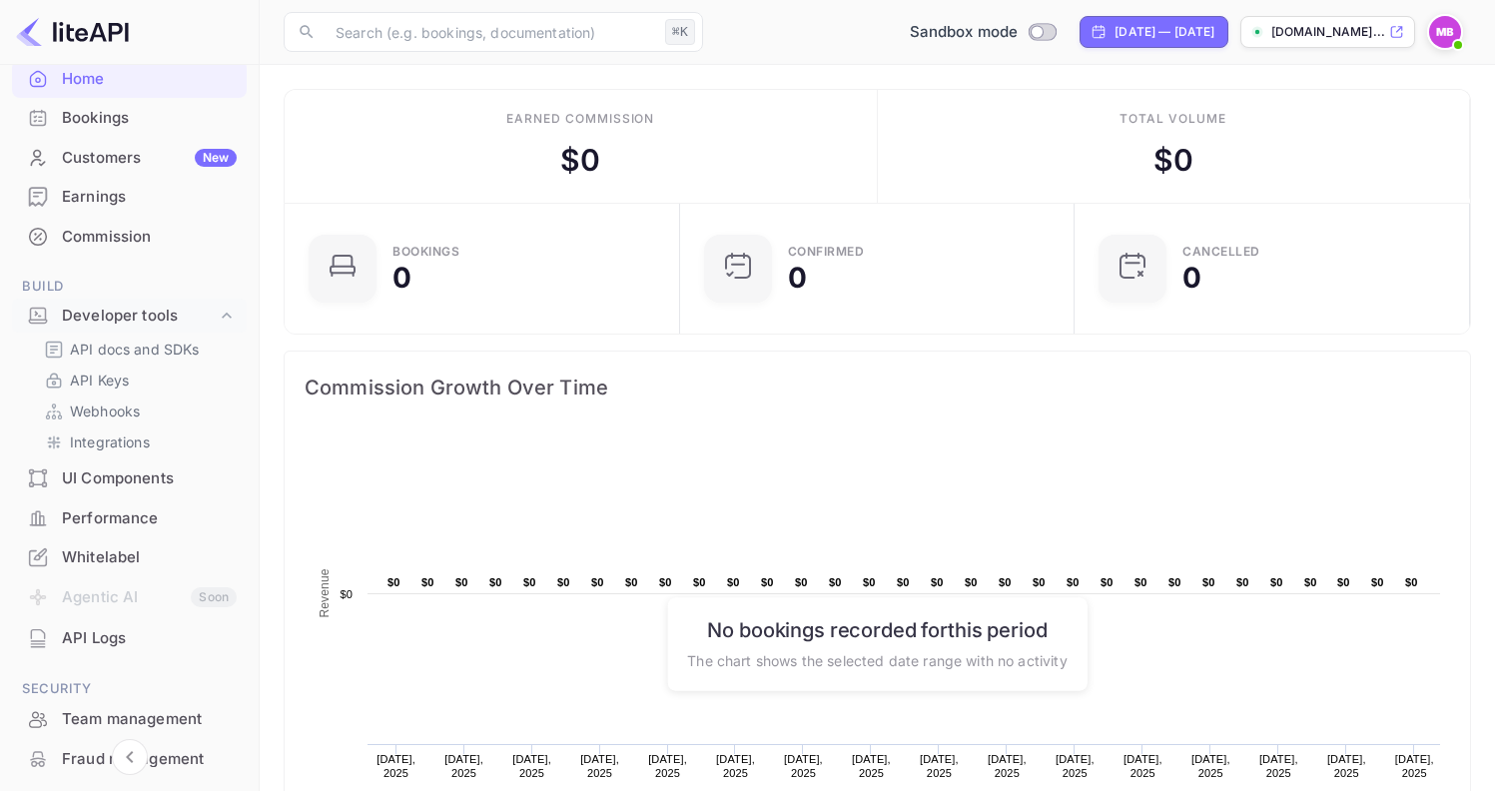
click at [101, 546] on div "Whitelabel" at bounding box center [149, 557] width 175 height 23
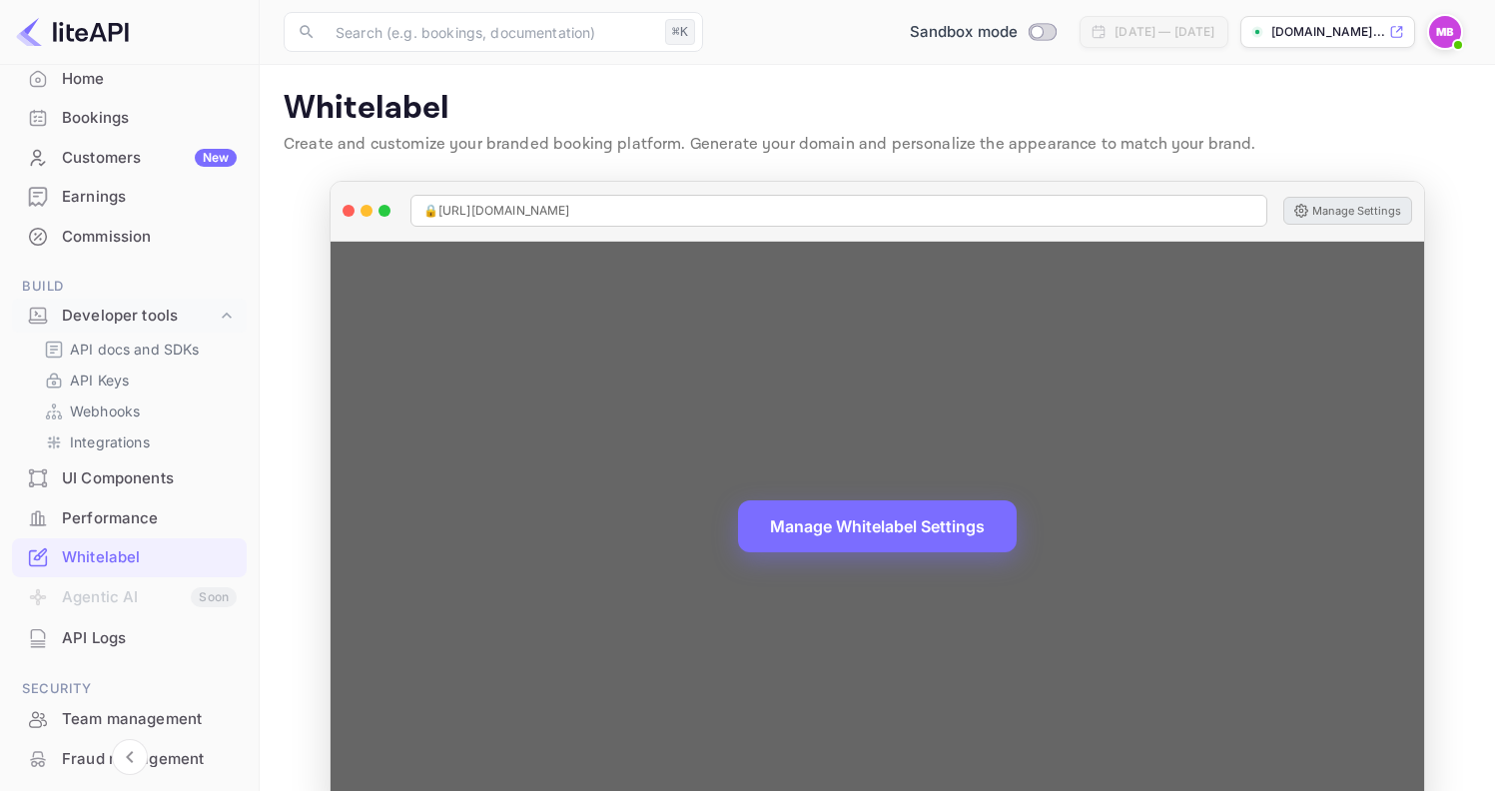
click at [1328, 208] on button "Manage Settings" at bounding box center [1347, 211] width 129 height 28
click at [1314, 213] on button "Manage Settings" at bounding box center [1347, 211] width 129 height 28
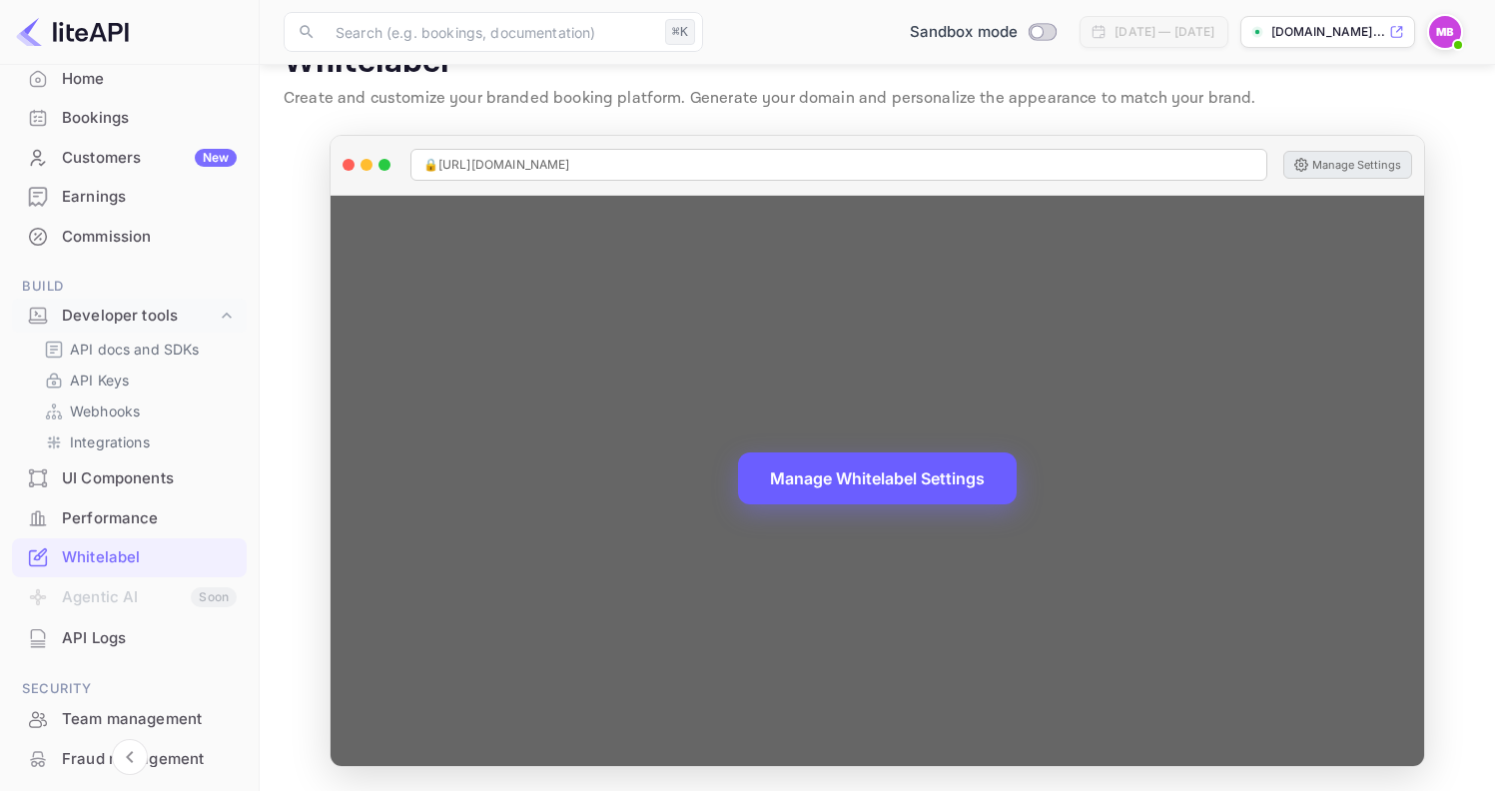
scroll to position [46, 0]
click at [872, 486] on button "Manage Whitelabel Settings" at bounding box center [877, 478] width 279 height 52
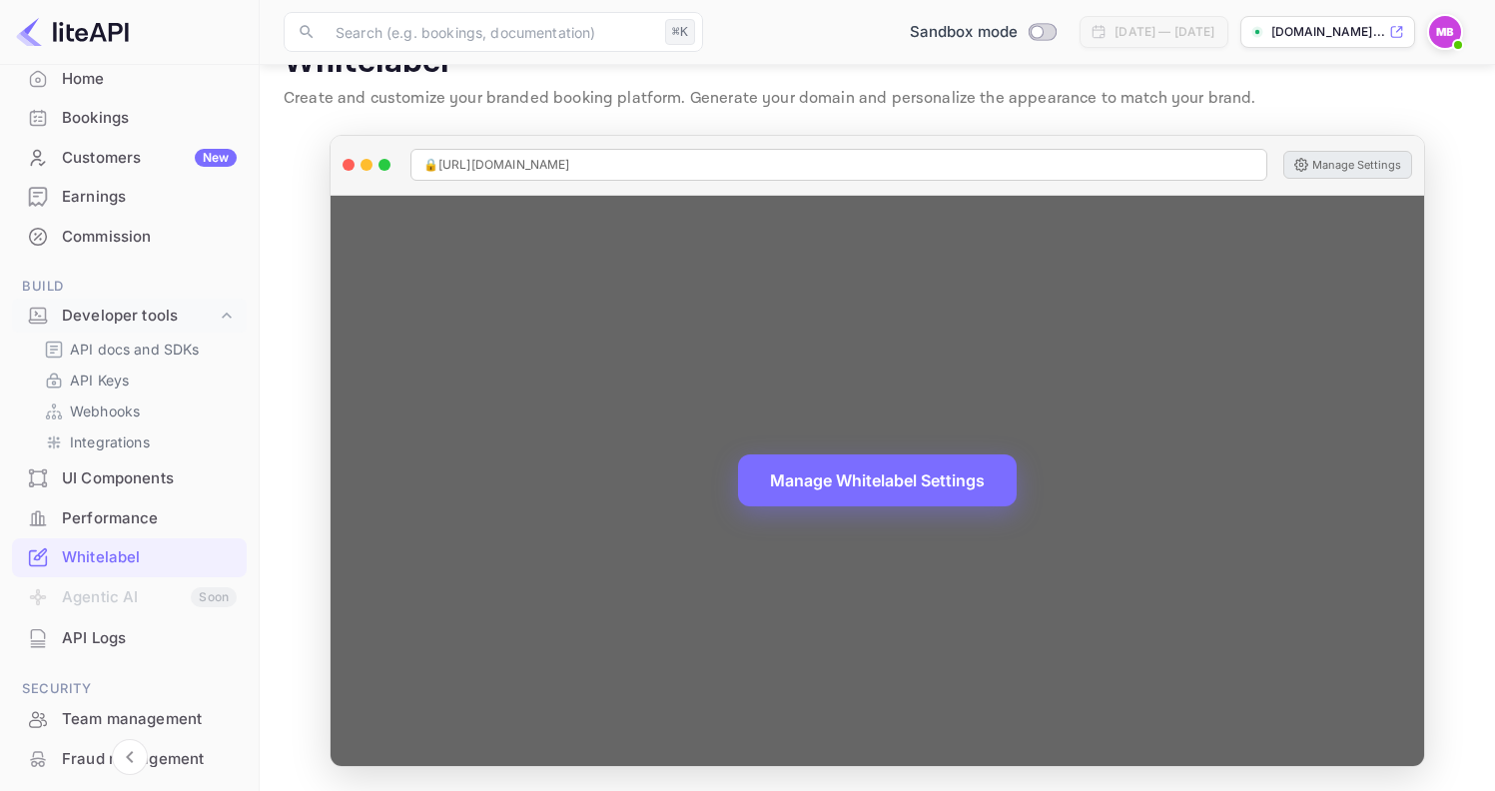
click at [570, 166] on span "🔒 [URL][DOMAIN_NAME]" at bounding box center [496, 165] width 147 height 18
click at [570, 165] on span "🔒 [URL][DOMAIN_NAME]" at bounding box center [496, 165] width 147 height 18
click at [680, 165] on div "🔒 [URL][DOMAIN_NAME]" at bounding box center [839, 165] width 858 height 32
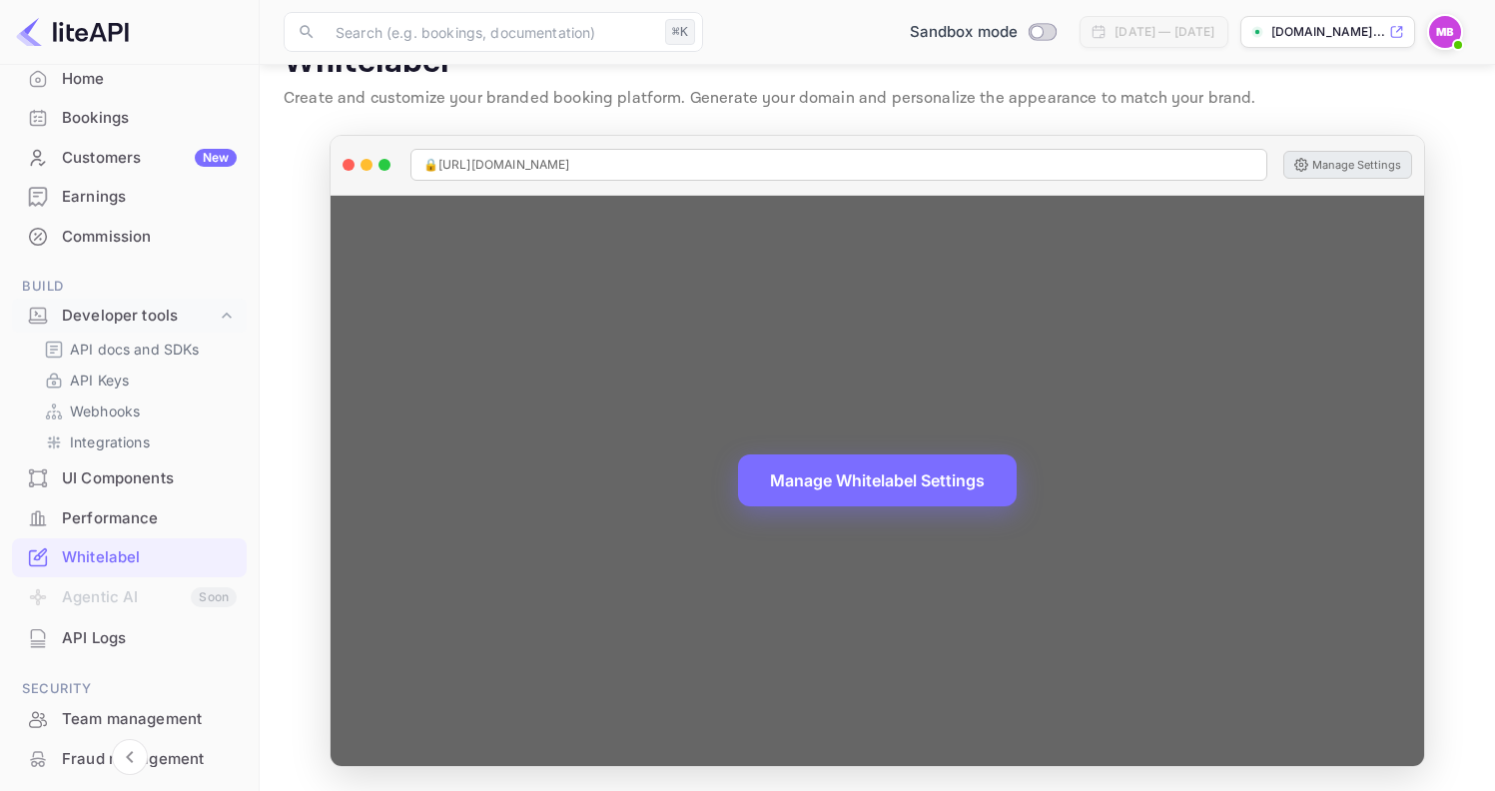
drag, startPoint x: 678, startPoint y: 166, endPoint x: 440, endPoint y: 165, distance: 237.7
click at [440, 165] on div "🔒 [URL][DOMAIN_NAME]" at bounding box center [839, 165] width 858 height 32
copy span "🔒 [URL][DOMAIN_NAME]"
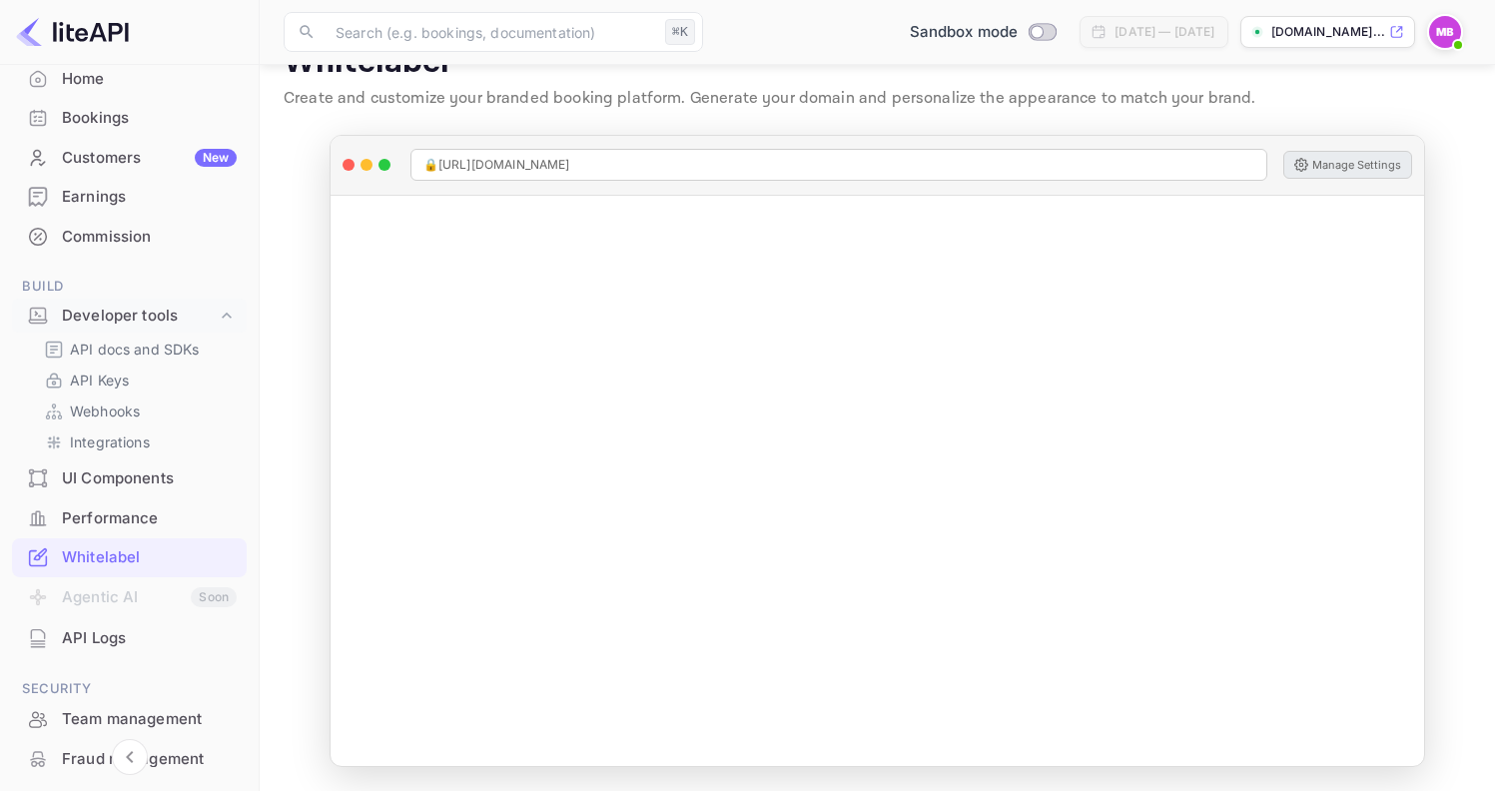
click at [1398, 40] on div "[DOMAIN_NAME]..." at bounding box center [1327, 32] width 175 height 32
click at [122, 235] on div "Commission" at bounding box center [149, 237] width 175 height 23
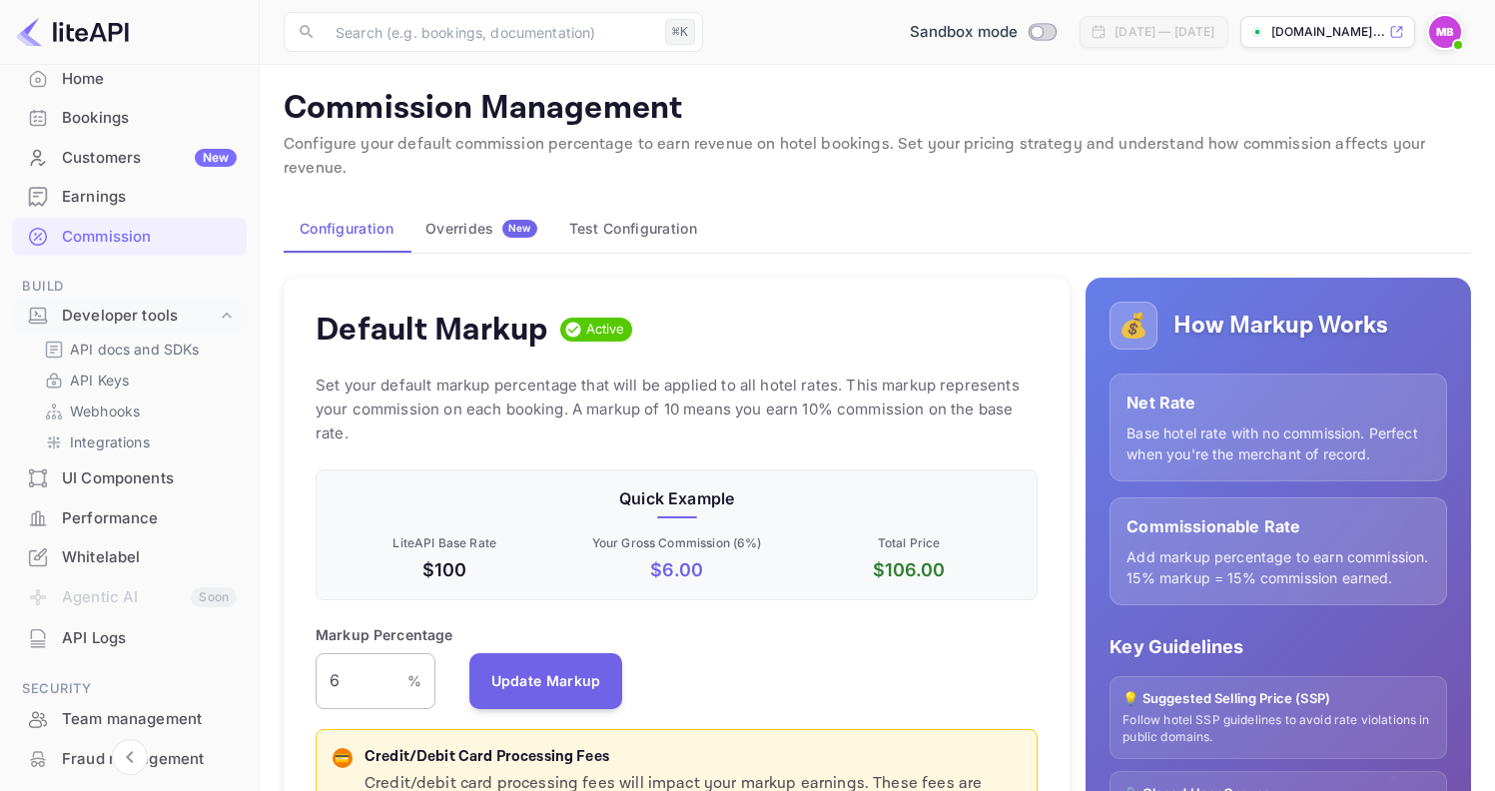
scroll to position [340, 708]
click at [345, 653] on input "6" at bounding box center [362, 681] width 92 height 56
type input "0"
click at [739, 624] on div "Markup Percentage 0 % ​ Update Markup" at bounding box center [677, 666] width 722 height 85
